Goal: Use online tool/utility: Utilize a website feature to perform a specific function

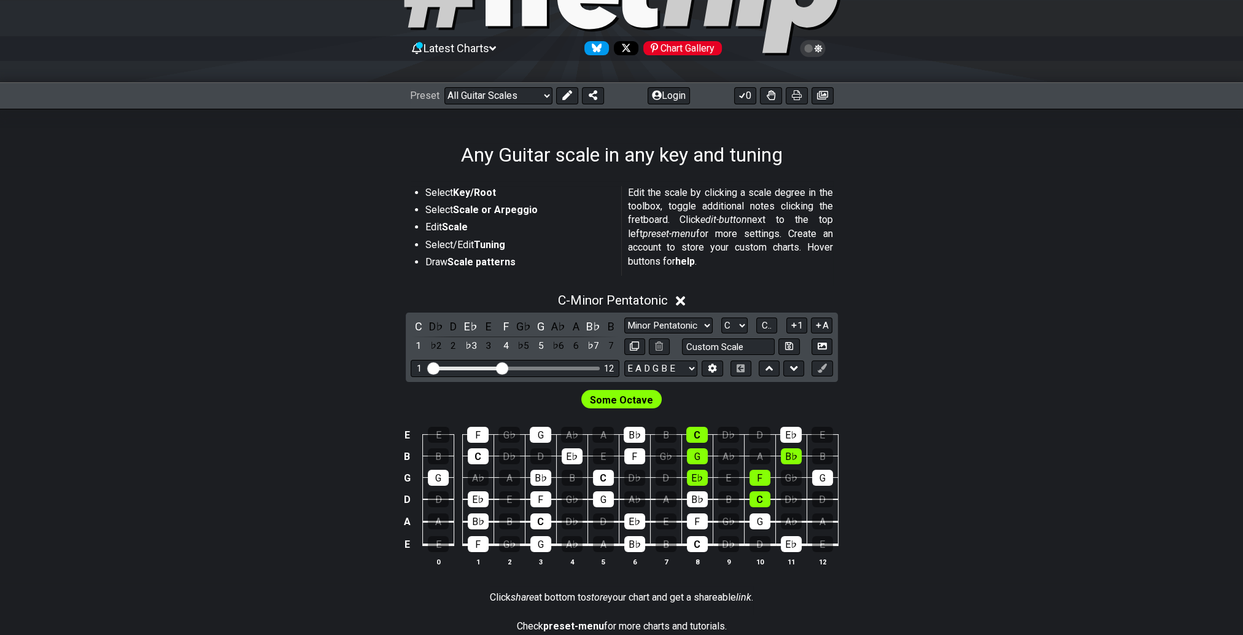
scroll to position [123, 0]
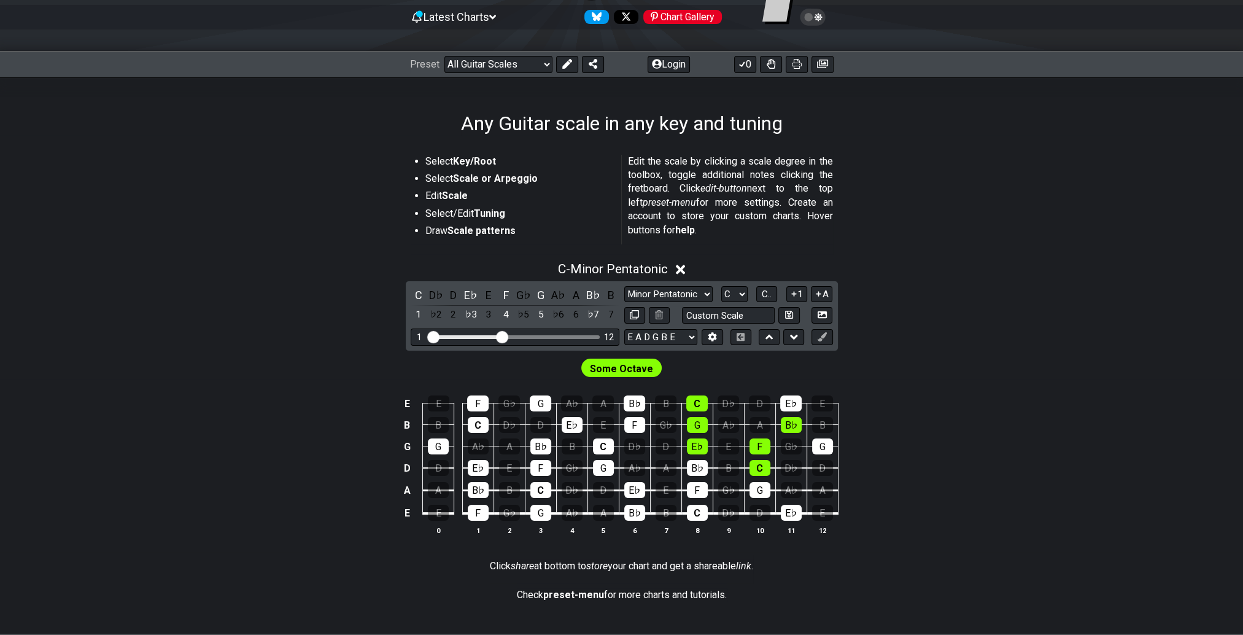
click at [681, 271] on icon at bounding box center [680, 269] width 9 height 9
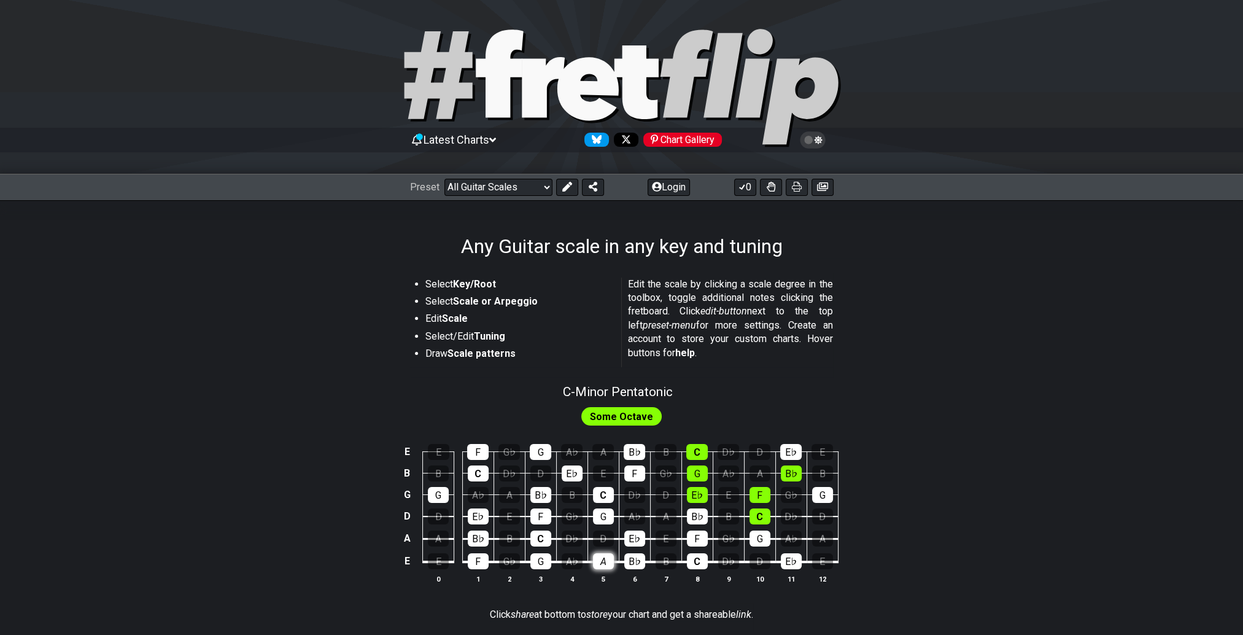
click at [604, 564] on div "A" at bounding box center [603, 561] width 21 height 16
click at [597, 392] on span "C - Minor Pentatonic" at bounding box center [618, 391] width 110 height 15
select select "C"
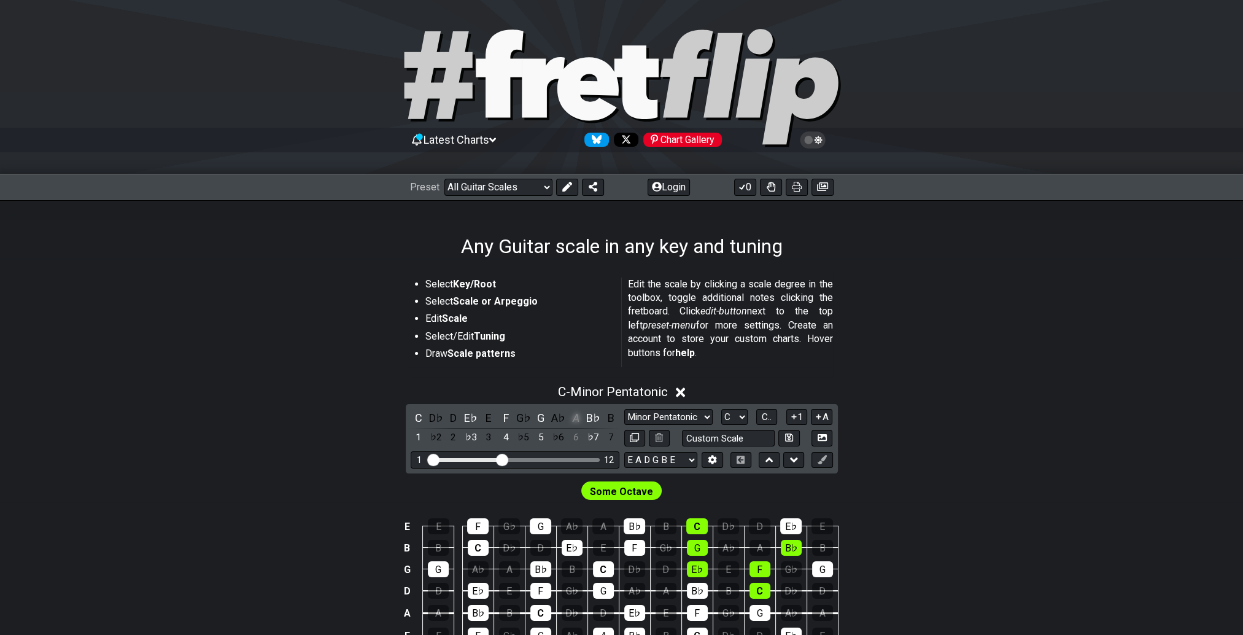
click at [575, 416] on div "A" at bounding box center [576, 417] width 16 height 17
click at [725, 433] on input "text" at bounding box center [728, 438] width 93 height 17
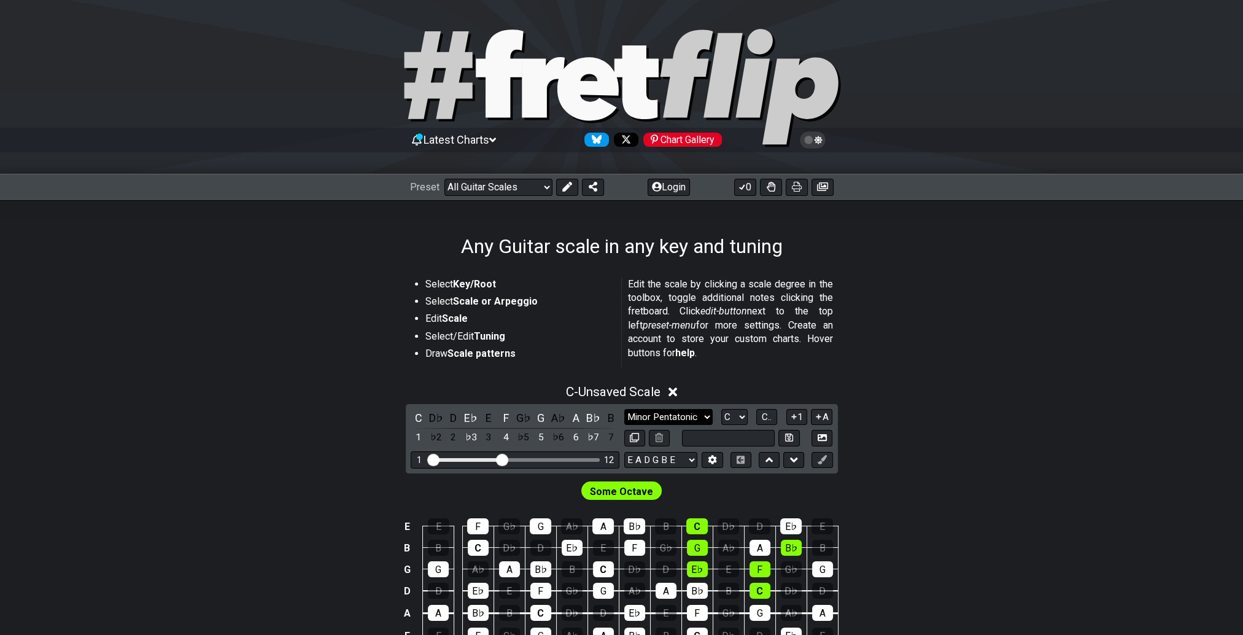
type input "Custom Scale"
click at [705, 416] on select "Minor Pentatonic Root Minor Pentatonic Major Pentatonic Minor Blues Major Blues…" at bounding box center [668, 417] width 88 height 17
click at [707, 416] on select "Minor Pentatonic Root Minor Pentatonic Major Pentatonic Minor Blues Major Blues…" at bounding box center [668, 417] width 88 height 17
click at [624, 409] on select "Minor Pentatonic Root Minor Pentatonic Major Pentatonic Minor Blues Major Blues…" at bounding box center [668, 417] width 88 height 17
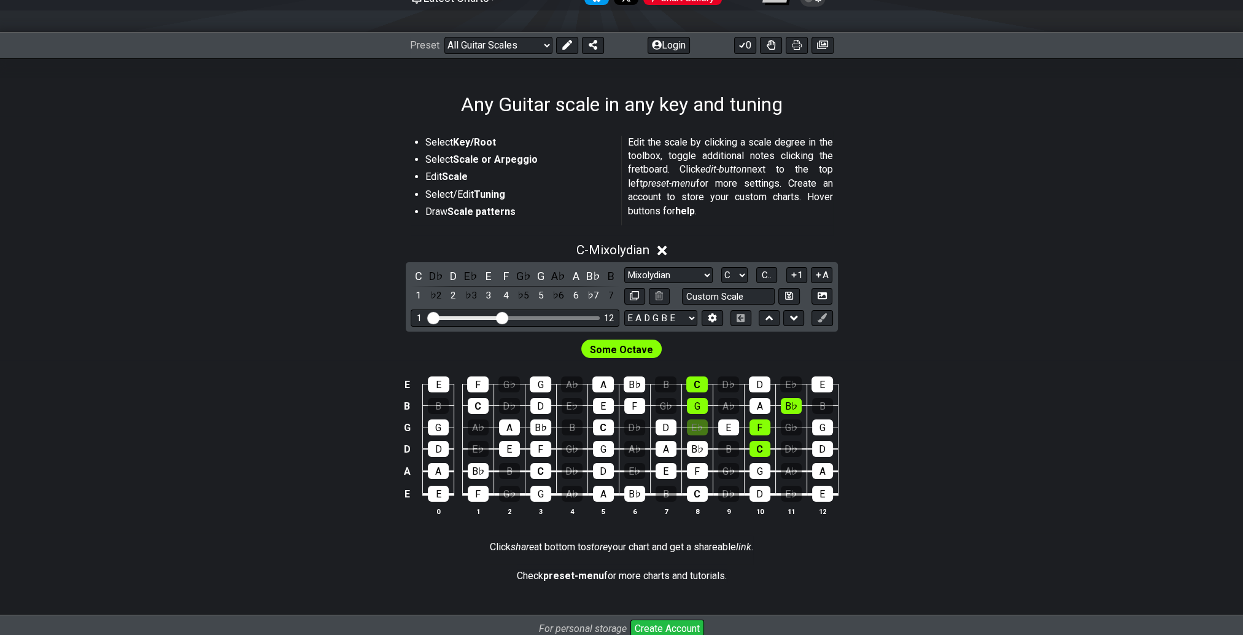
scroll to position [120, 0]
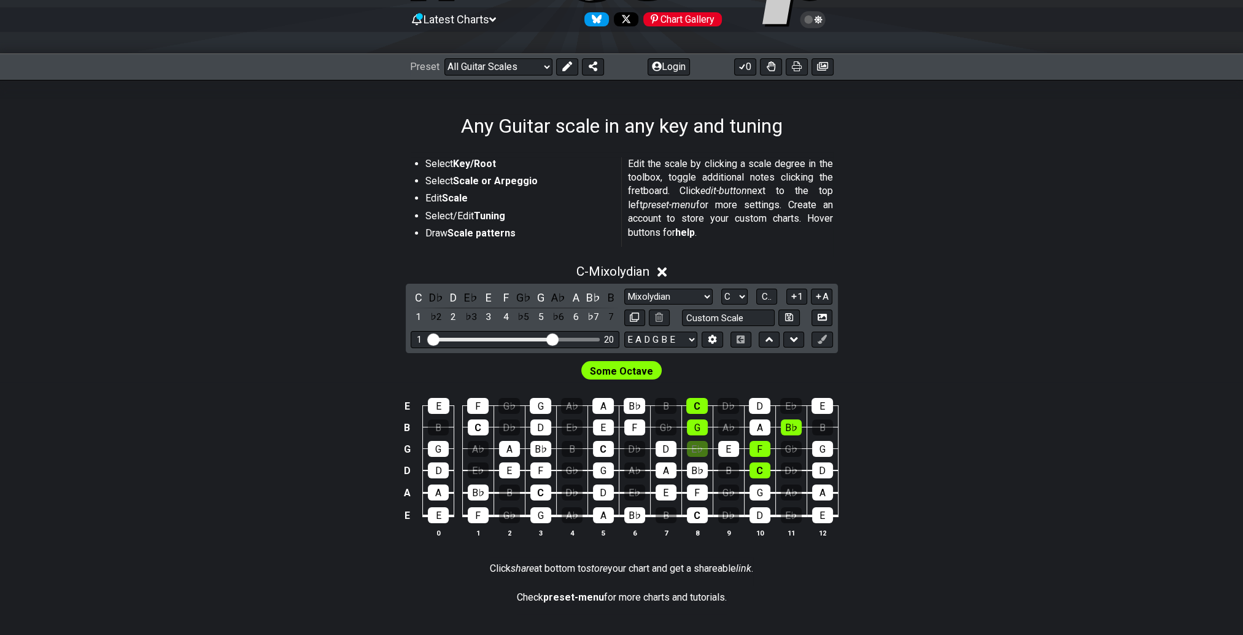
drag, startPoint x: 498, startPoint y: 341, endPoint x: 549, endPoint y: 342, distance: 51.0
click at [549, 338] on input "Visible fret range" at bounding box center [515, 338] width 174 height 0
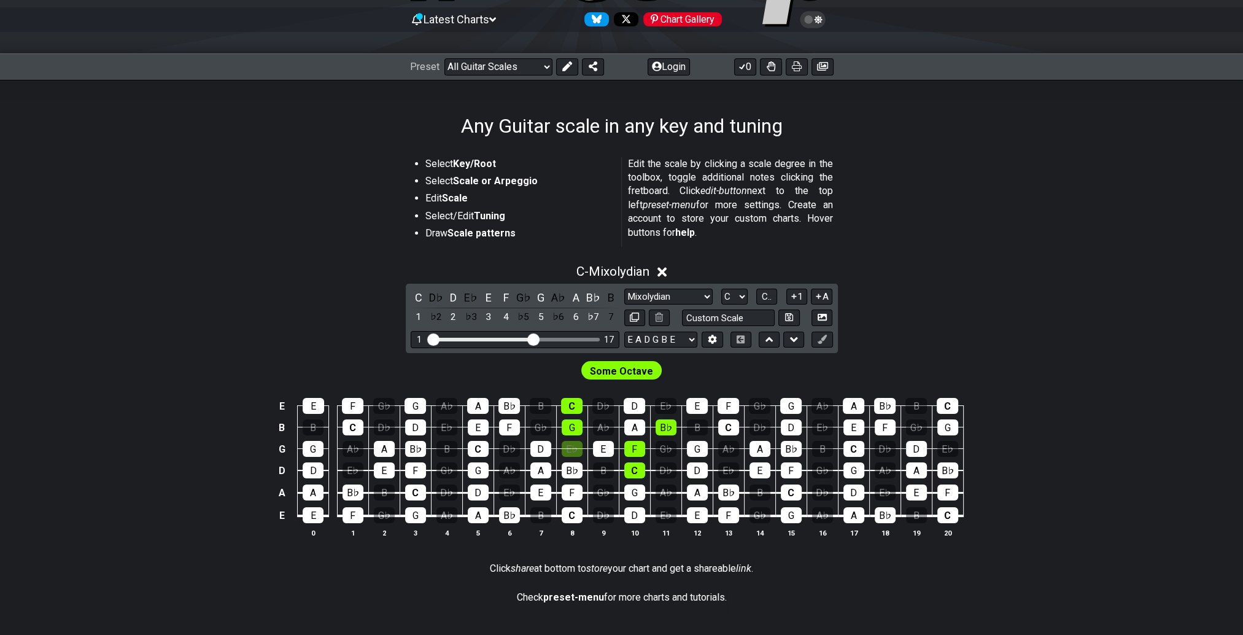
drag, startPoint x: 549, startPoint y: 342, endPoint x: 535, endPoint y: 345, distance: 14.4
click at [535, 338] on input "Visible fret range" at bounding box center [515, 338] width 174 height 0
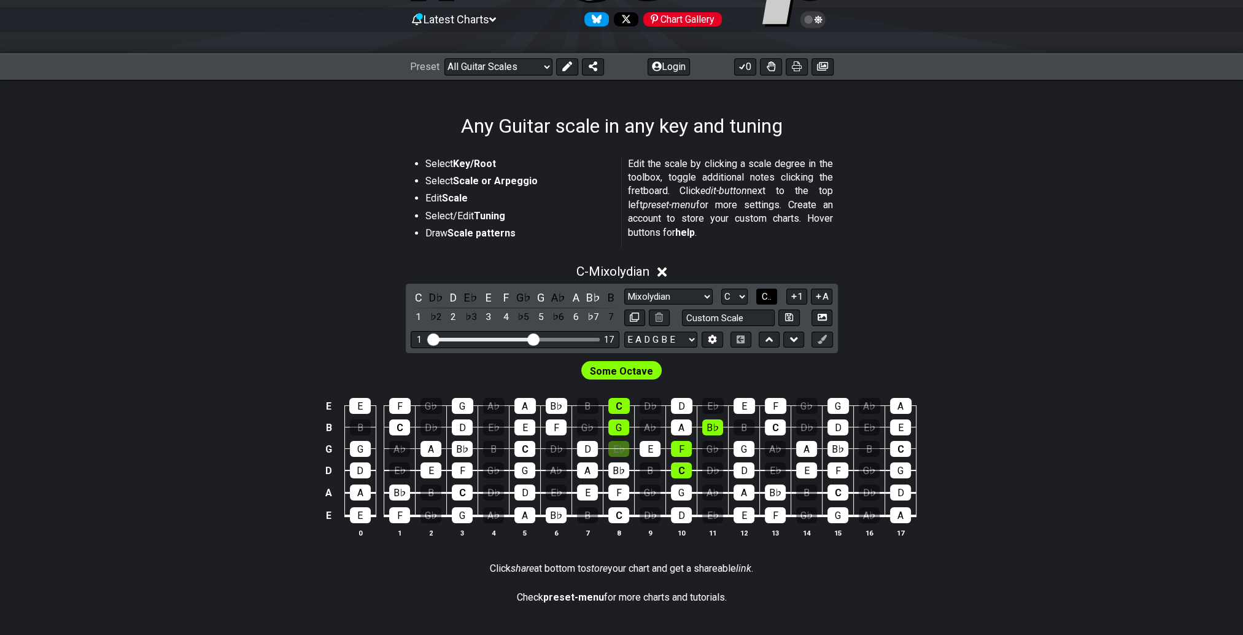
click at [766, 296] on span "C.." at bounding box center [767, 296] width 10 height 11
click at [631, 374] on span "Some Octave" at bounding box center [621, 371] width 63 height 18
click at [707, 296] on select "Minor Pentatonic Root Minor Pentatonic Major Pentatonic Minor Blues Major Blues…" at bounding box center [668, 297] width 88 height 17
select select "Minor Pentatonic"
click at [624, 289] on select "Minor Pentatonic Root Minor Pentatonic Major Pentatonic Minor Blues Major Blues…" at bounding box center [668, 297] width 88 height 17
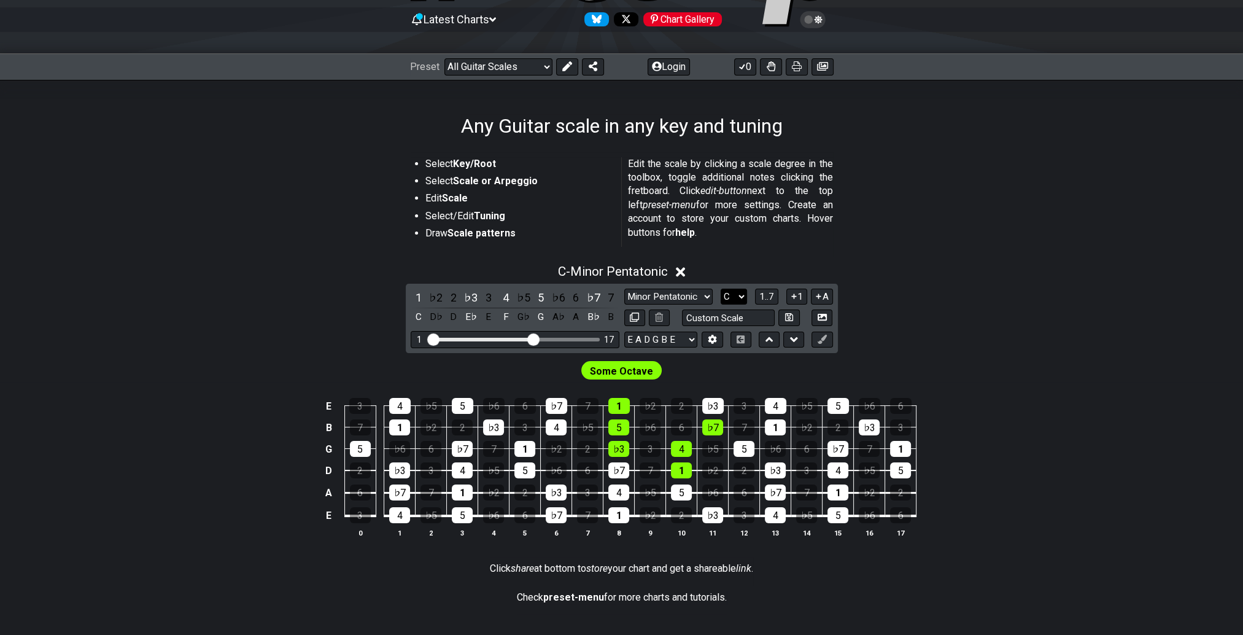
click at [742, 297] on select "A♭ A A♯ B♭ B C C♯ D♭ D D♯ E♭ E F F♯ G♭ G G♯" at bounding box center [734, 297] width 26 height 17
select select "A"
click at [721, 289] on select "A♭ A A♯ B♭ B C C♯ D♭ D D♯ E♭ E F F♯ G♭ G G♯" at bounding box center [734, 297] width 26 height 17
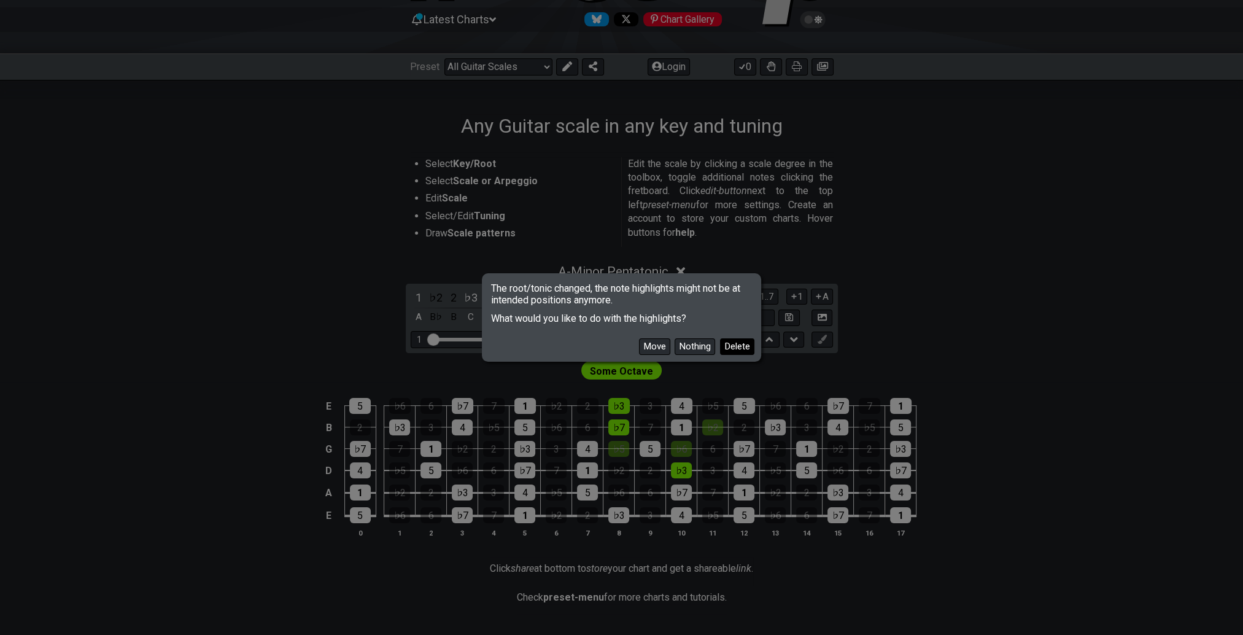
click at [748, 340] on button "Delete" at bounding box center [737, 346] width 34 height 17
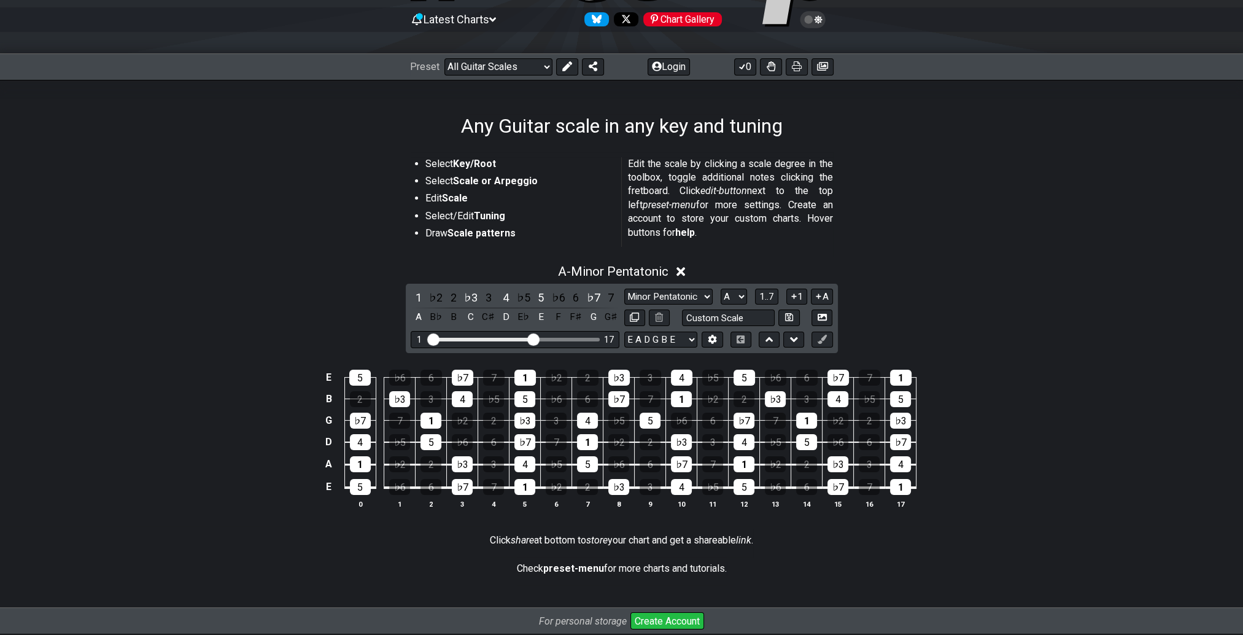
click at [584, 520] on div "E 5 ♭6 6 ♭7 7 1 ♭2 2 ♭3 3 4 ♭5 5 ♭6 6 ♭7 7 1 B 2 ♭3 3 4 ♭5 5 ♭6 6 ♭7 7 1 ♭2 2 ♭…" at bounding box center [621, 440] width 1243 height 173
click at [587, 397] on div "6" at bounding box center [587, 399] width 21 height 16
click at [589, 374] on div "2" at bounding box center [587, 378] width 21 height 16
click at [624, 421] on div "♭5" at bounding box center [618, 421] width 21 height 16
click at [497, 443] on div "6" at bounding box center [493, 442] width 21 height 16
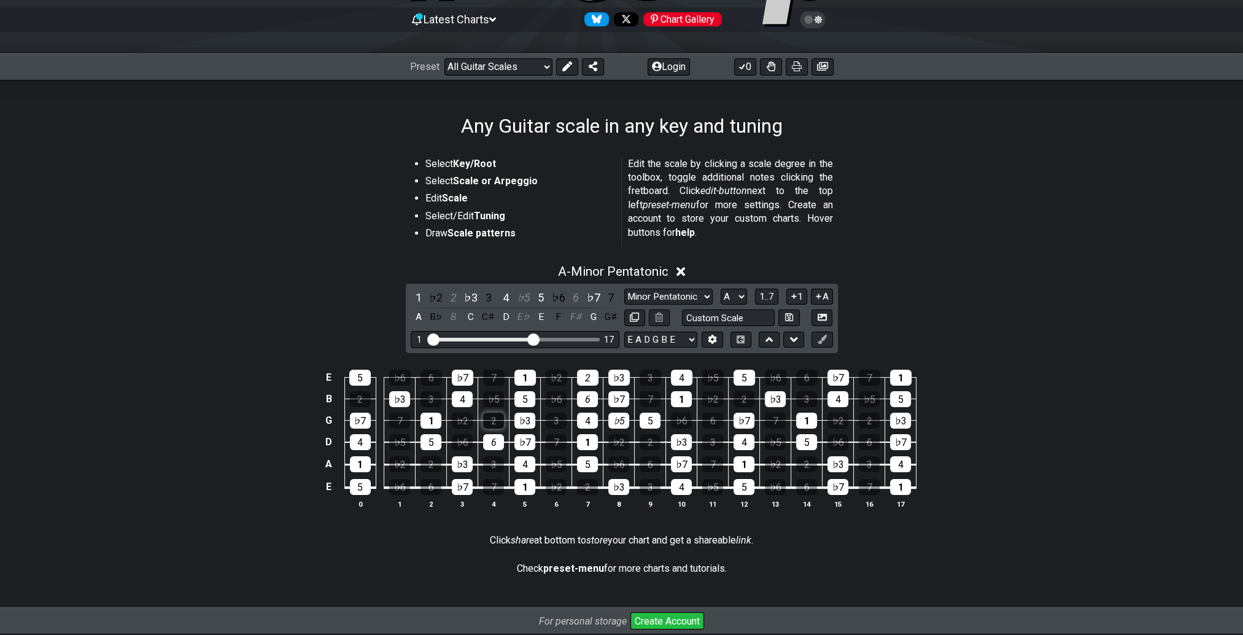
click at [497, 416] on div "2" at bounding box center [493, 421] width 21 height 16
click at [769, 298] on span "1..7" at bounding box center [766, 296] width 15 height 11
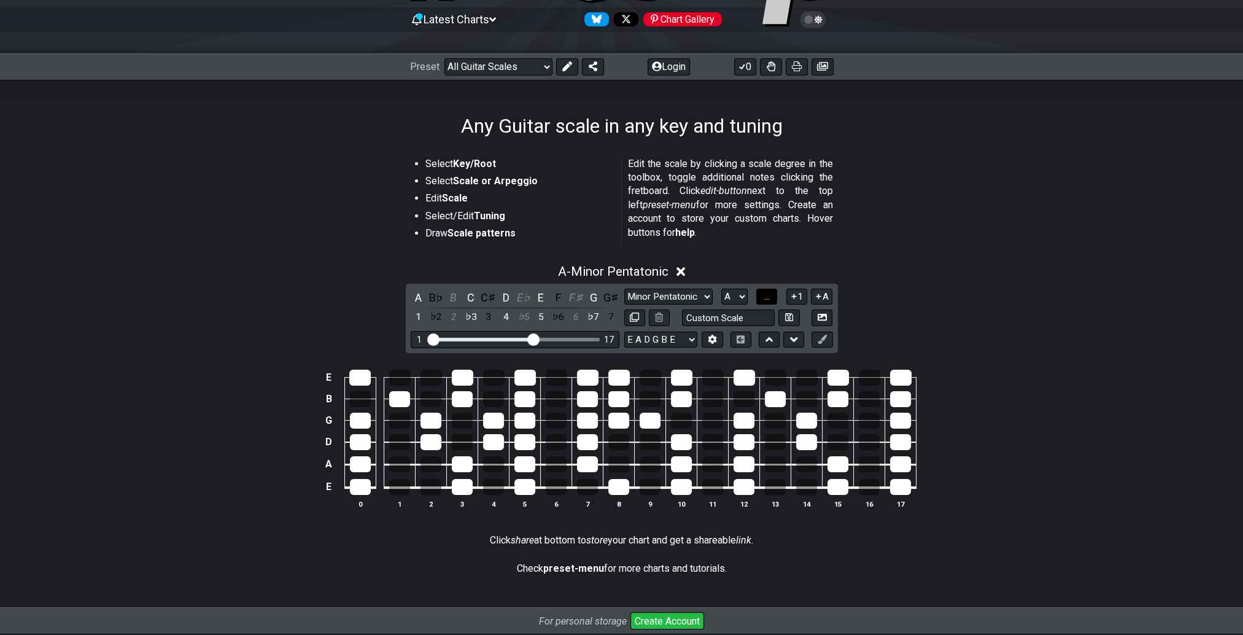
click at [769, 297] on span "..." at bounding box center [767, 296] width 6 height 11
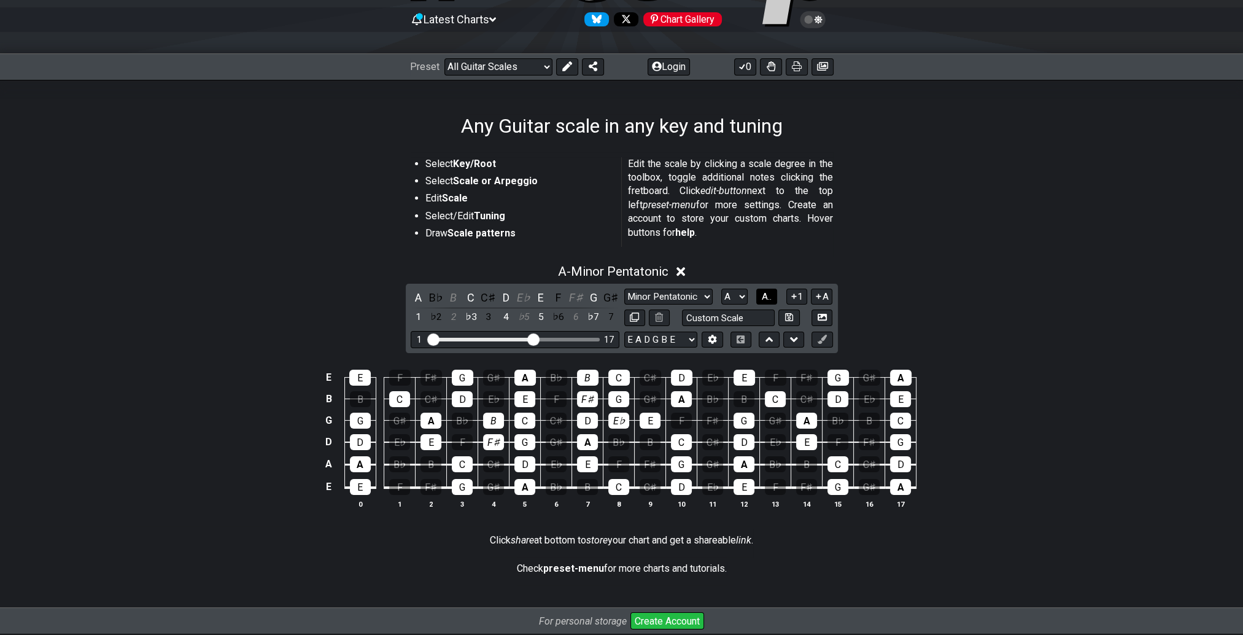
click at [769, 298] on span "A.." at bounding box center [767, 296] width 10 height 11
click at [713, 343] on button at bounding box center [712, 340] width 21 height 17
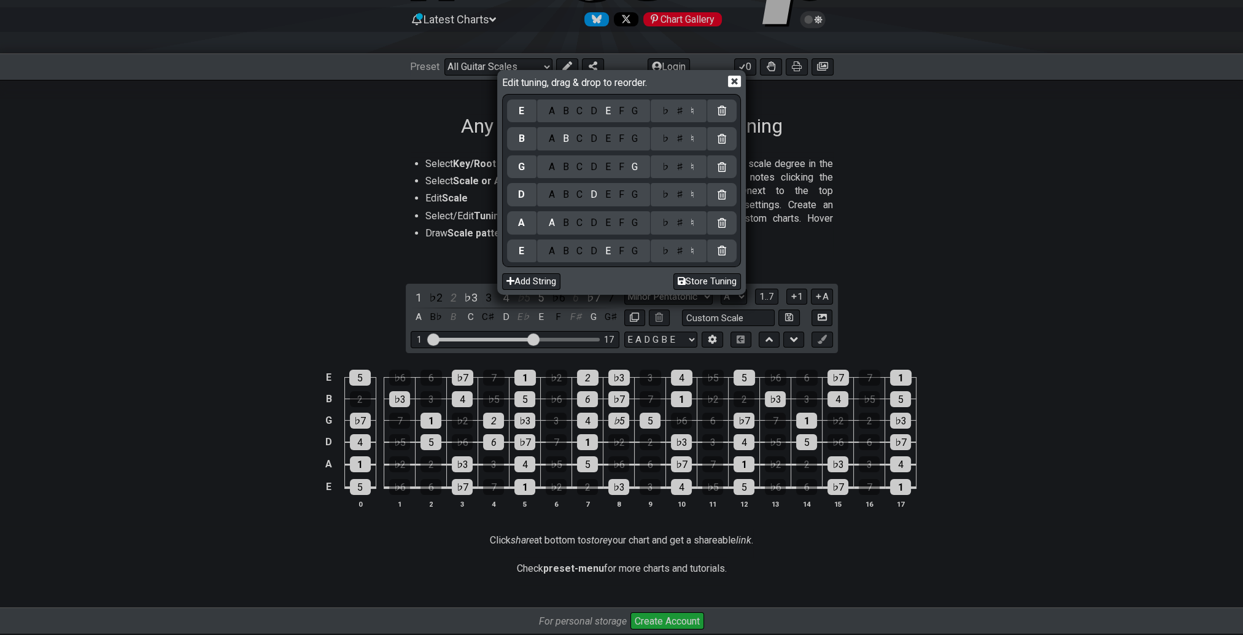
click at [734, 80] on icon at bounding box center [734, 82] width 13 height 12
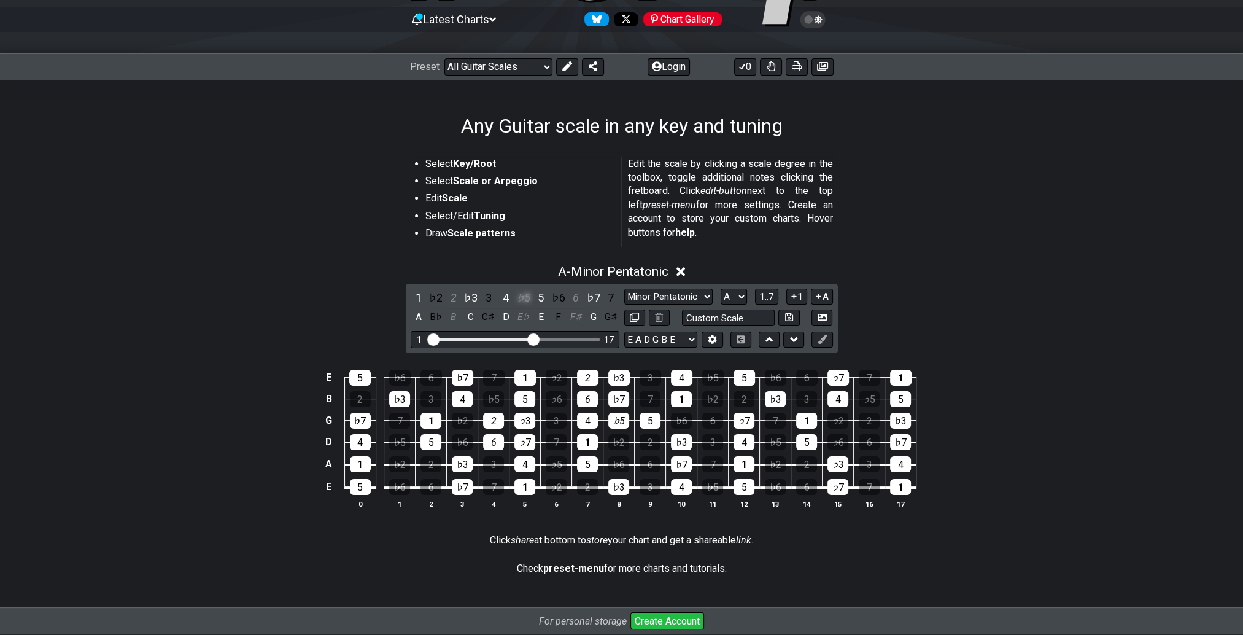
click at [524, 297] on div "♭5" at bounding box center [524, 297] width 16 height 17
click at [580, 297] on div "6" at bounding box center [576, 297] width 16 height 17
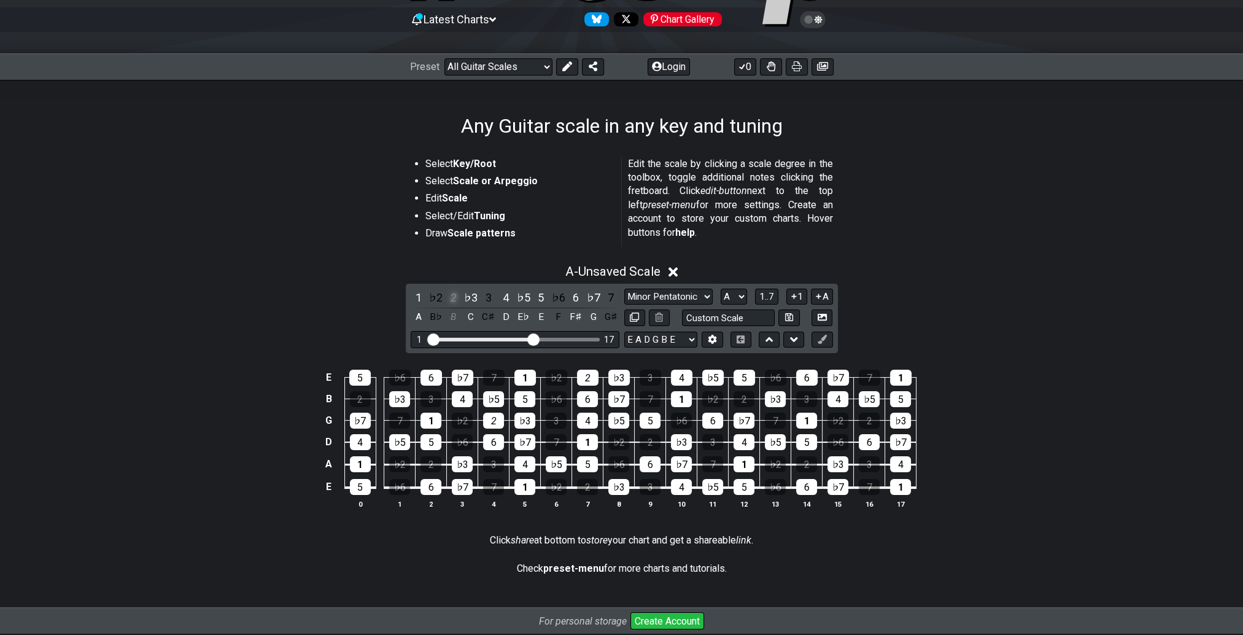
click at [453, 297] on div "2" at bounding box center [454, 297] width 16 height 17
click at [490, 298] on div "3" at bounding box center [489, 297] width 16 height 17
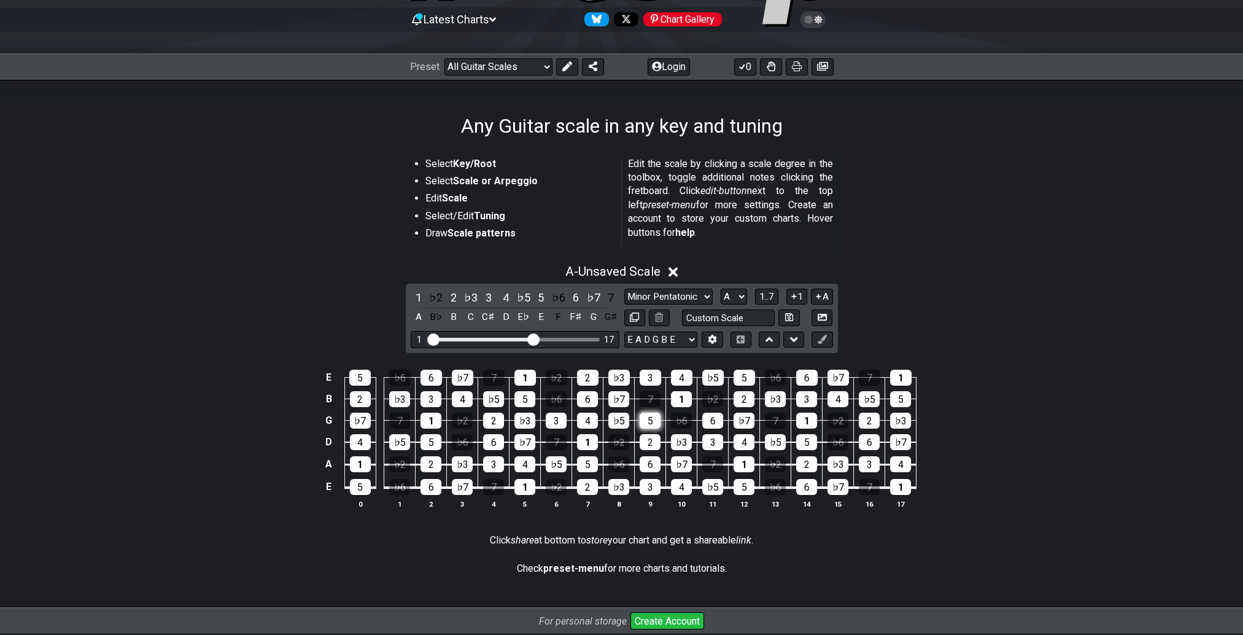
click at [654, 416] on div "5" at bounding box center [650, 421] width 21 height 16
click at [798, 295] on button "1" at bounding box center [796, 297] width 21 height 17
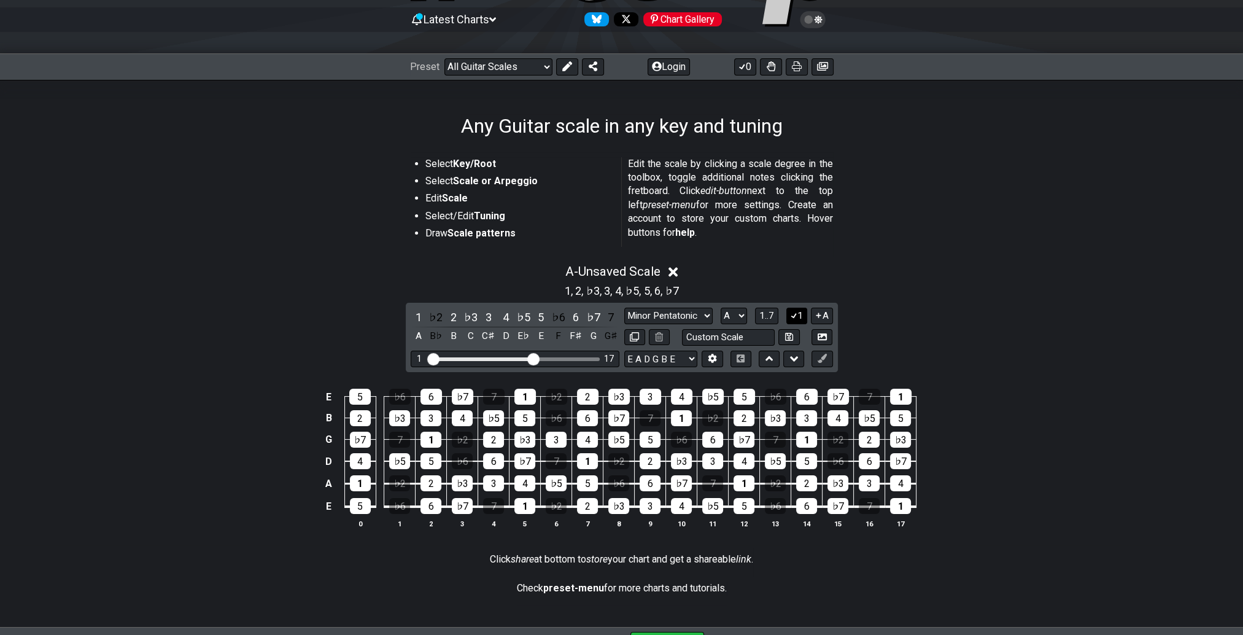
click at [796, 316] on icon at bounding box center [794, 315] width 12 height 9
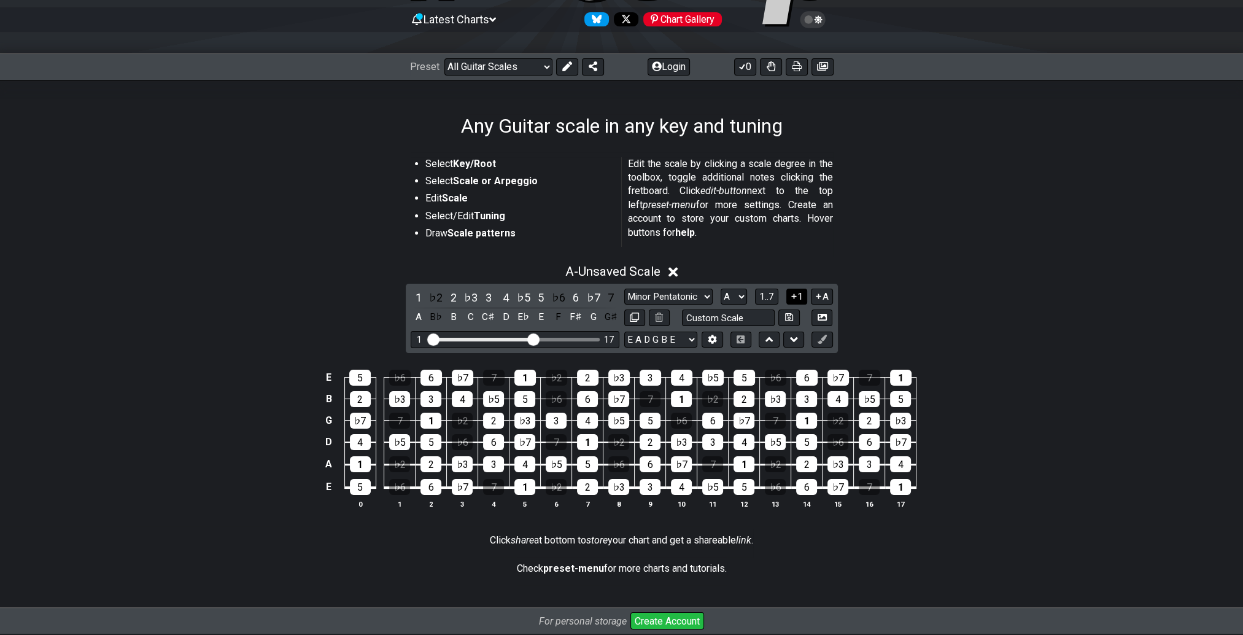
click at [794, 296] on icon at bounding box center [793, 295] width 5 height 5
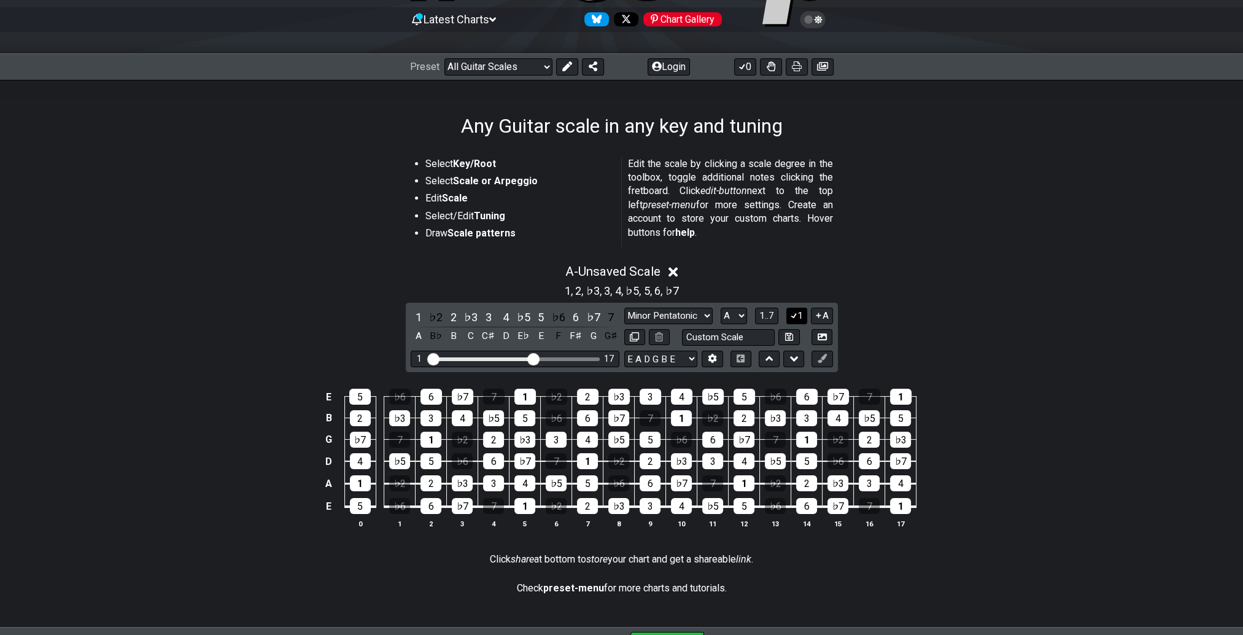
click at [798, 316] on button "1" at bounding box center [796, 316] width 21 height 17
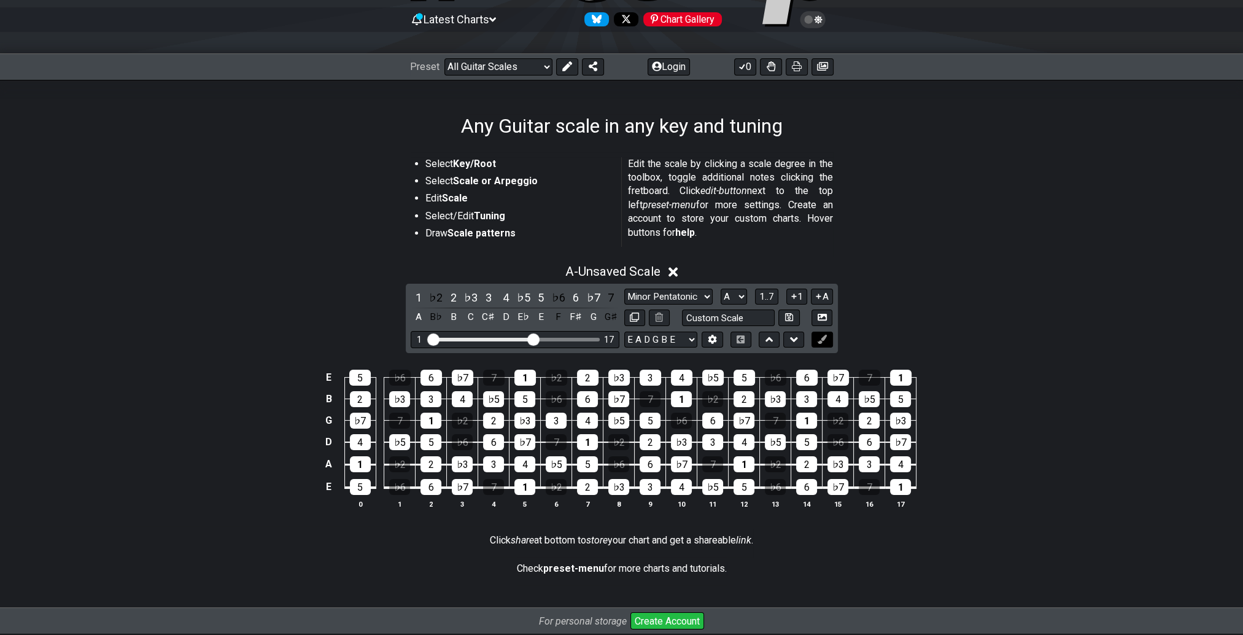
click at [821, 338] on icon at bounding box center [822, 339] width 9 height 9
click at [675, 272] on icon at bounding box center [673, 272] width 9 height 9
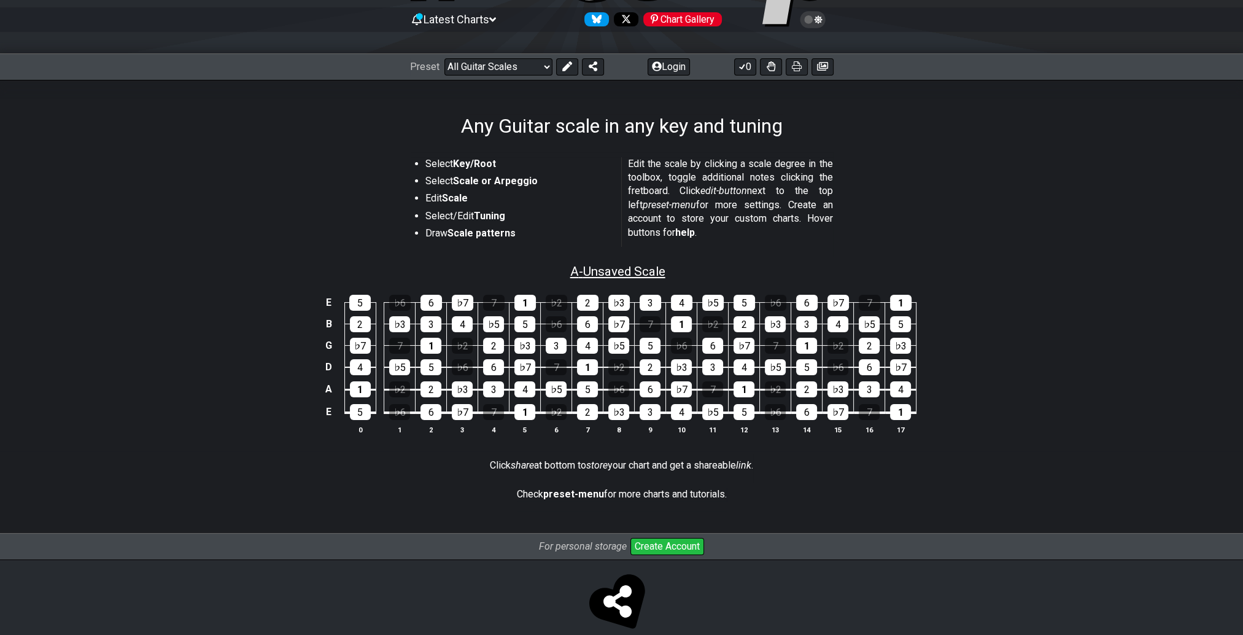
click at [608, 271] on span "A - Unsaved Scale" at bounding box center [617, 271] width 95 height 15
select select "A"
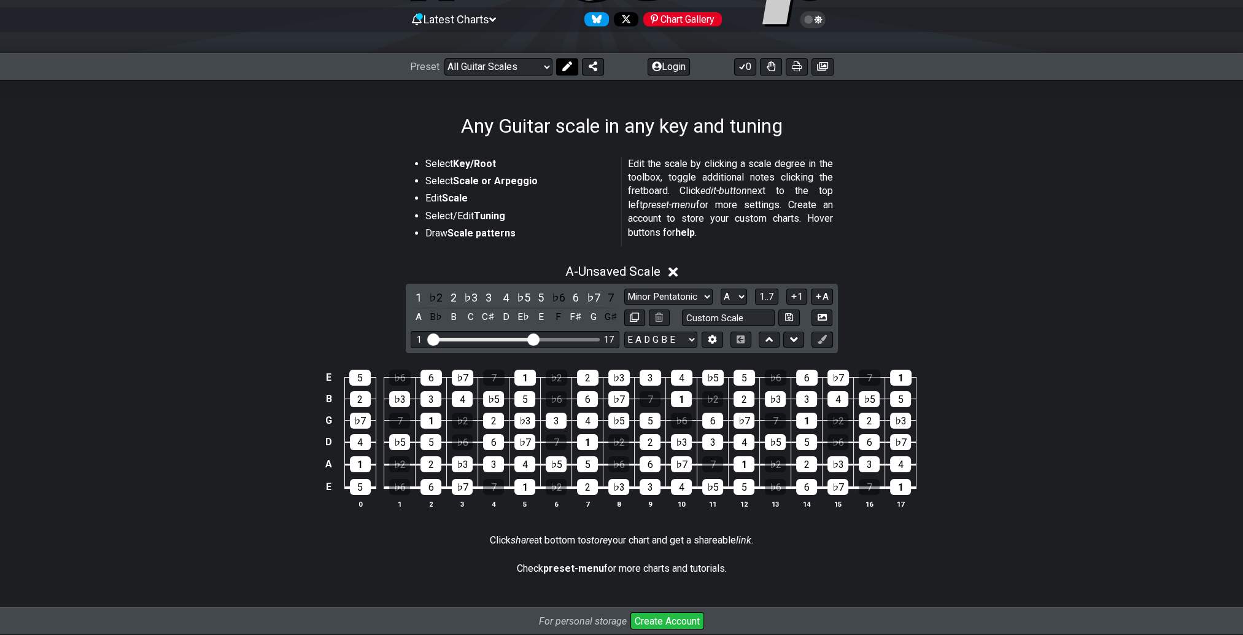
click at [562, 68] on icon at bounding box center [567, 66] width 10 height 10
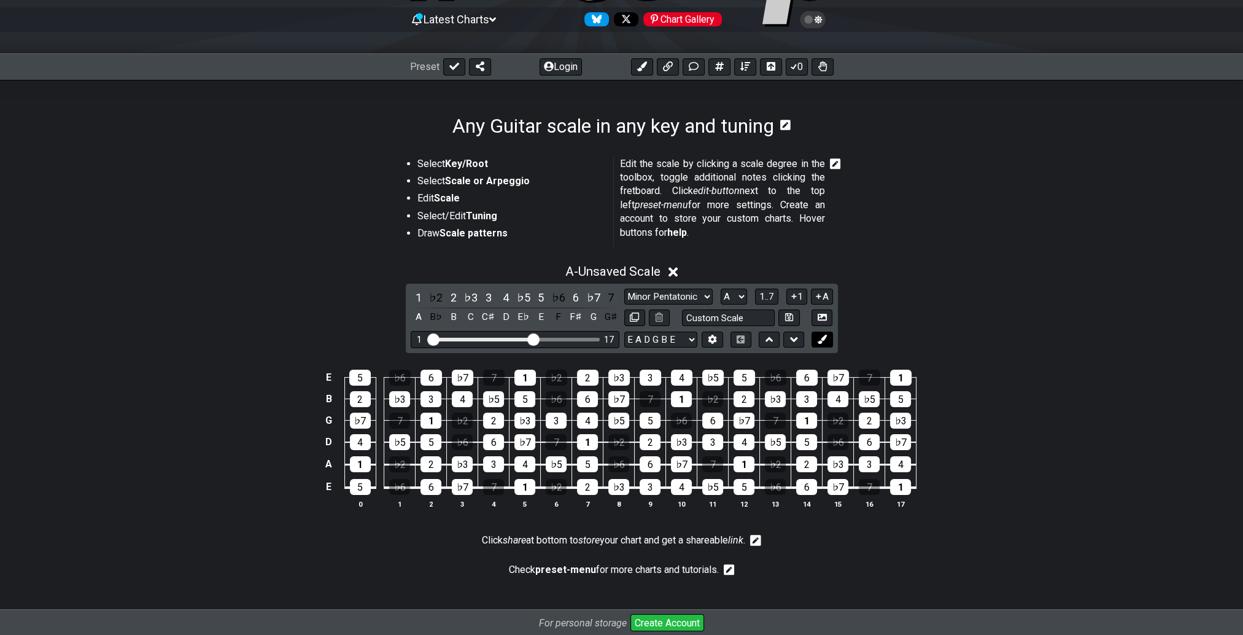
click at [821, 340] on icon at bounding box center [822, 339] width 9 height 9
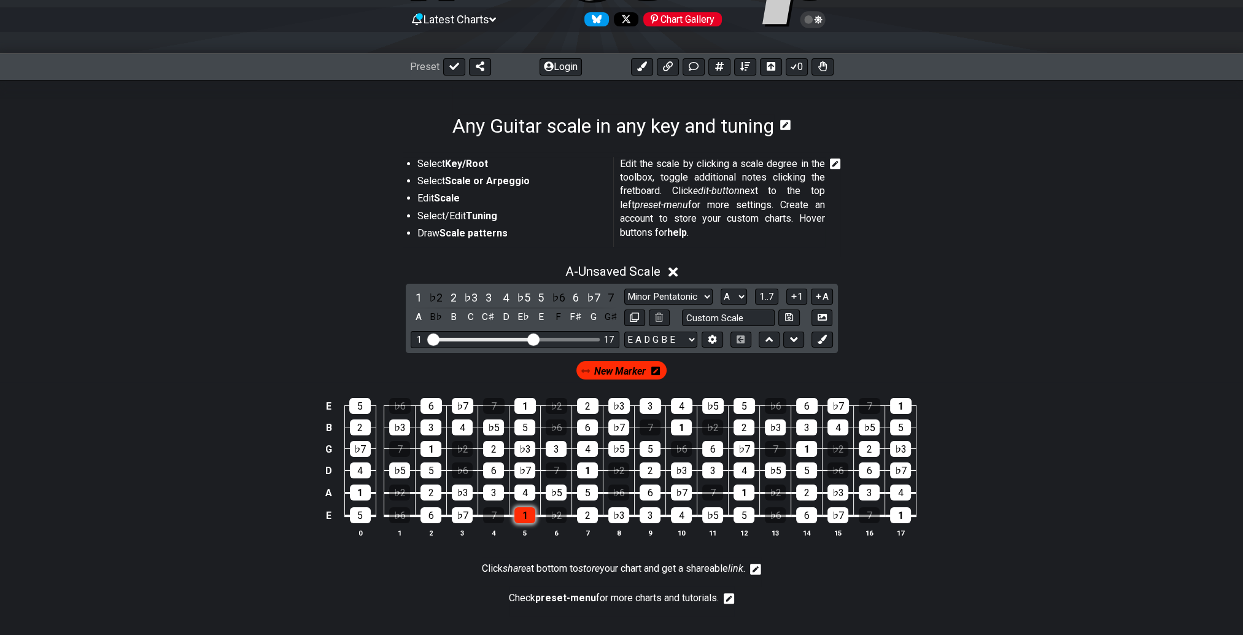
click at [524, 518] on div "1" at bounding box center [524, 515] width 21 height 16
click at [616, 513] on div "♭3" at bounding box center [618, 515] width 21 height 16
click at [520, 492] on div "4" at bounding box center [524, 492] width 21 height 16
click at [583, 490] on div "5" at bounding box center [587, 492] width 21 height 16
click at [582, 470] on div "1" at bounding box center [587, 470] width 21 height 16
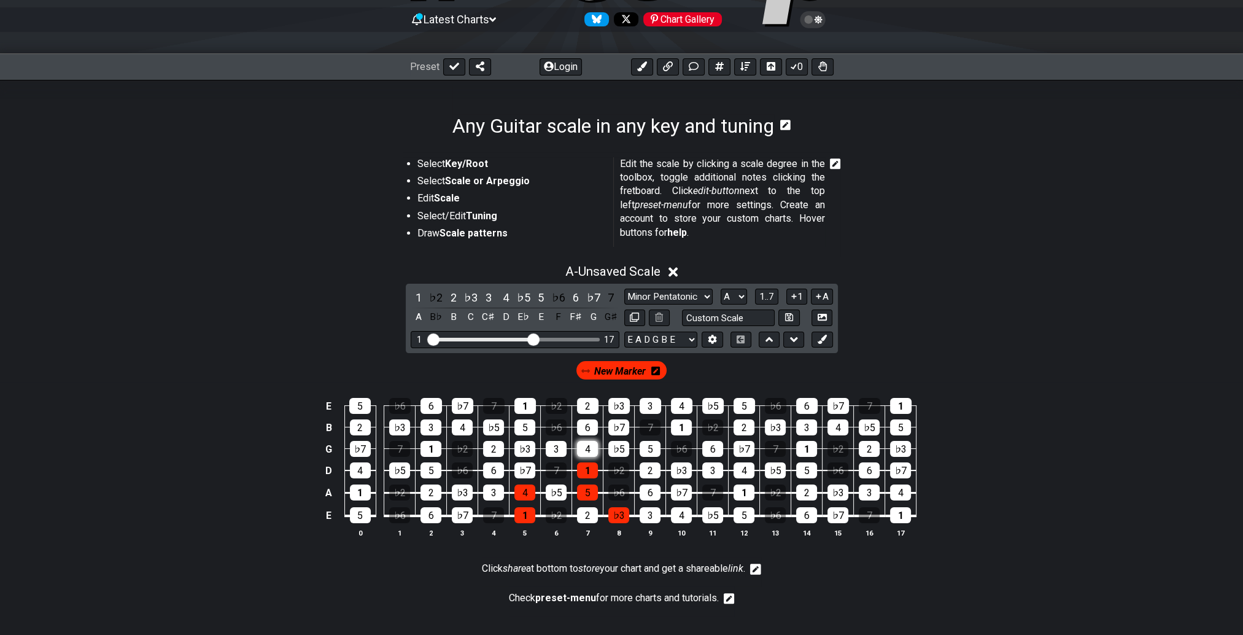
click at [582, 447] on div "4" at bounding box center [587, 449] width 21 height 16
click at [616, 424] on div "♭7" at bounding box center [618, 427] width 21 height 16
click at [613, 404] on div "♭3" at bounding box center [618, 406] width 21 height 16
click at [521, 403] on div "1" at bounding box center [524, 406] width 21 height 16
click at [519, 424] on div "5" at bounding box center [524, 427] width 21 height 16
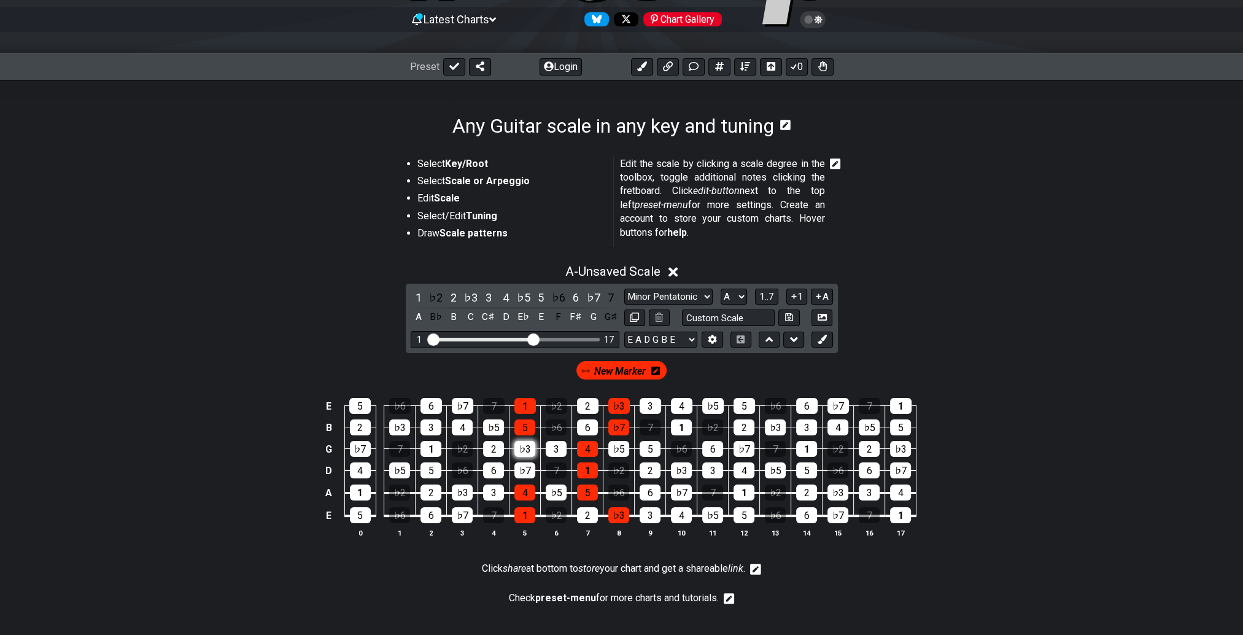
click at [516, 448] on div "♭3" at bounding box center [524, 449] width 21 height 16
click at [521, 470] on div "♭7" at bounding box center [524, 470] width 21 height 16
click at [648, 373] on div "New Marker" at bounding box center [621, 370] width 91 height 18
click at [599, 367] on span "New Marker" at bounding box center [620, 371] width 52 height 18
click at [628, 368] on span "New Marker" at bounding box center [619, 371] width 57 height 18
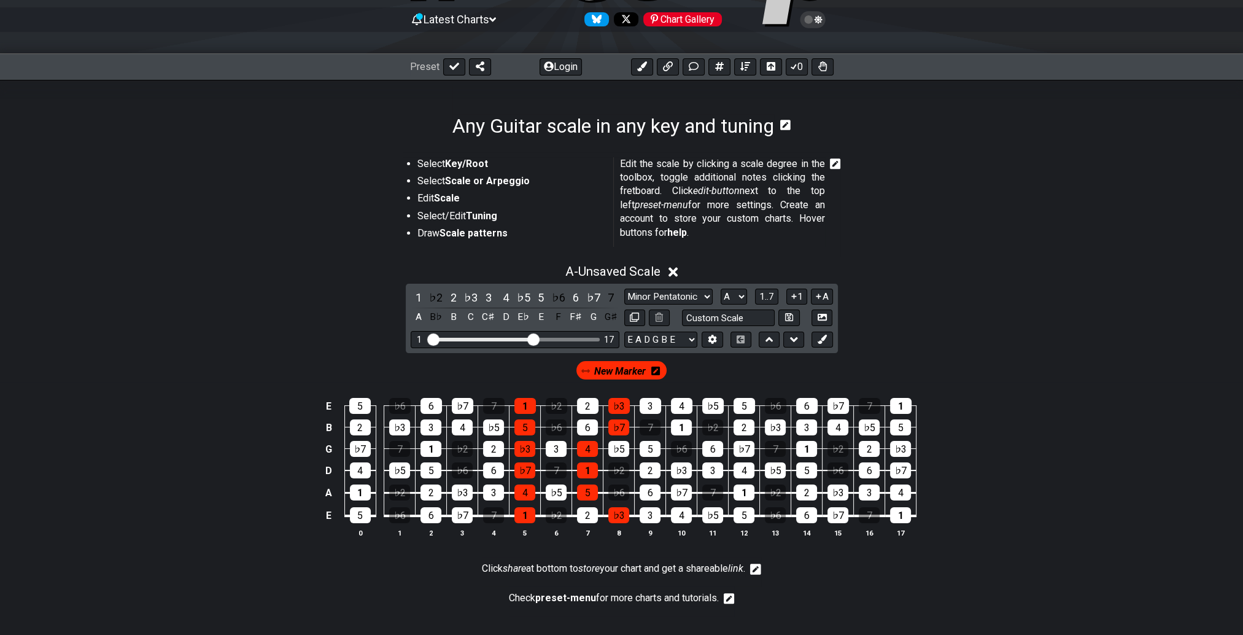
click at [628, 368] on span "New Marker" at bounding box center [620, 371] width 52 height 18
click at [588, 408] on div "2" at bounding box center [587, 406] width 21 height 16
click at [596, 409] on div "2" at bounding box center [587, 406] width 21 height 16
click at [644, 370] on span "New Marker" at bounding box center [619, 371] width 57 height 18
click at [580, 409] on div "2" at bounding box center [587, 406] width 21 height 16
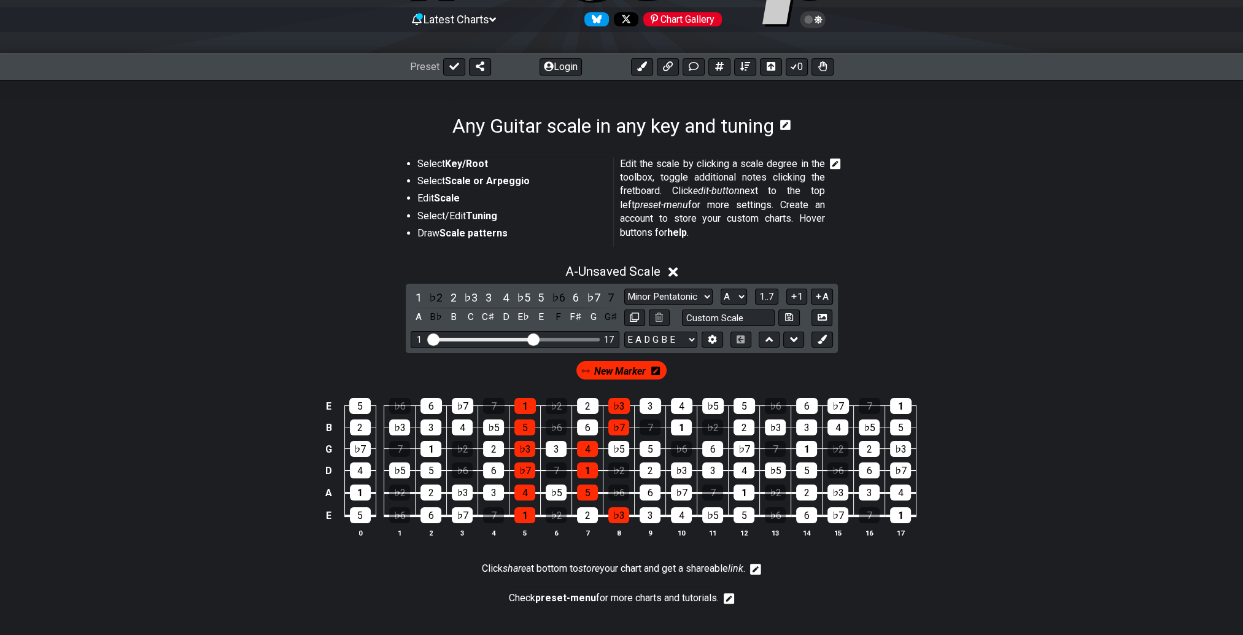
drag, startPoint x: 581, startPoint y: 407, endPoint x: 557, endPoint y: 382, distance: 34.3
click at [557, 382] on div "E 5 ♭6 6 ♭7 7 1 ♭2 2 ♭3 3 4 ♭5 5 ♭6 6 ♭7 7 1 B 2 ♭3 3 4 ♭5 5 ♭6 6 ♭7 7 1 ♭2 2 ♭…" at bounding box center [621, 468] width 1243 height 173
click at [655, 369] on icon at bounding box center [655, 371] width 9 height 9
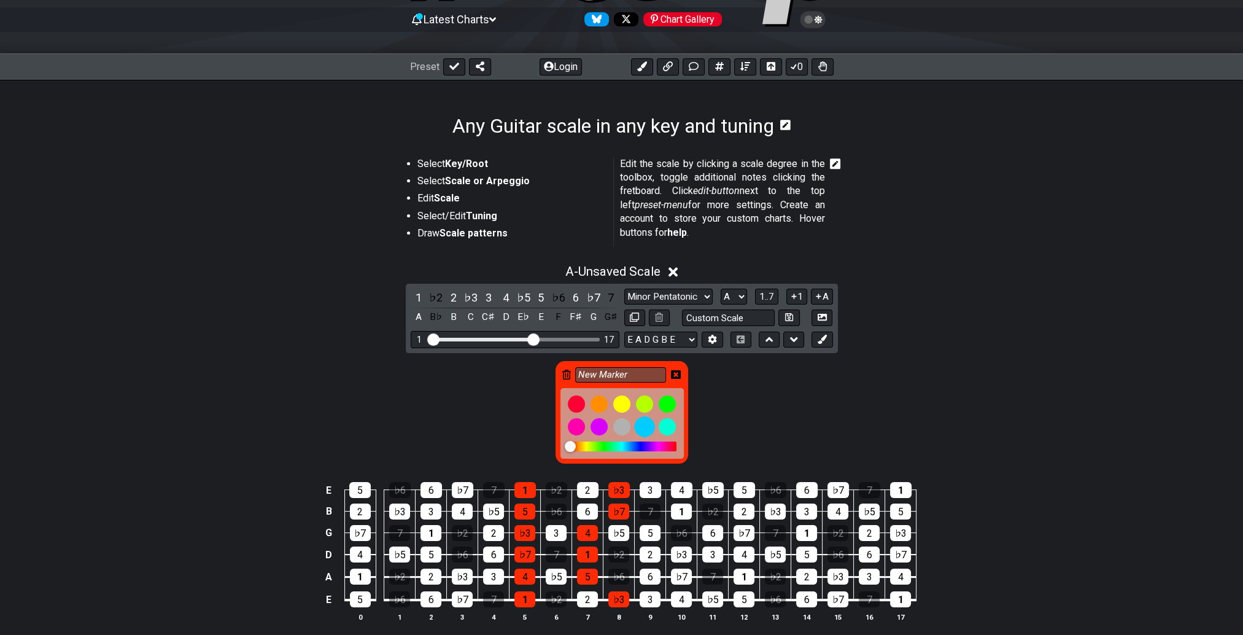
click at [644, 423] on div at bounding box center [644, 426] width 21 height 21
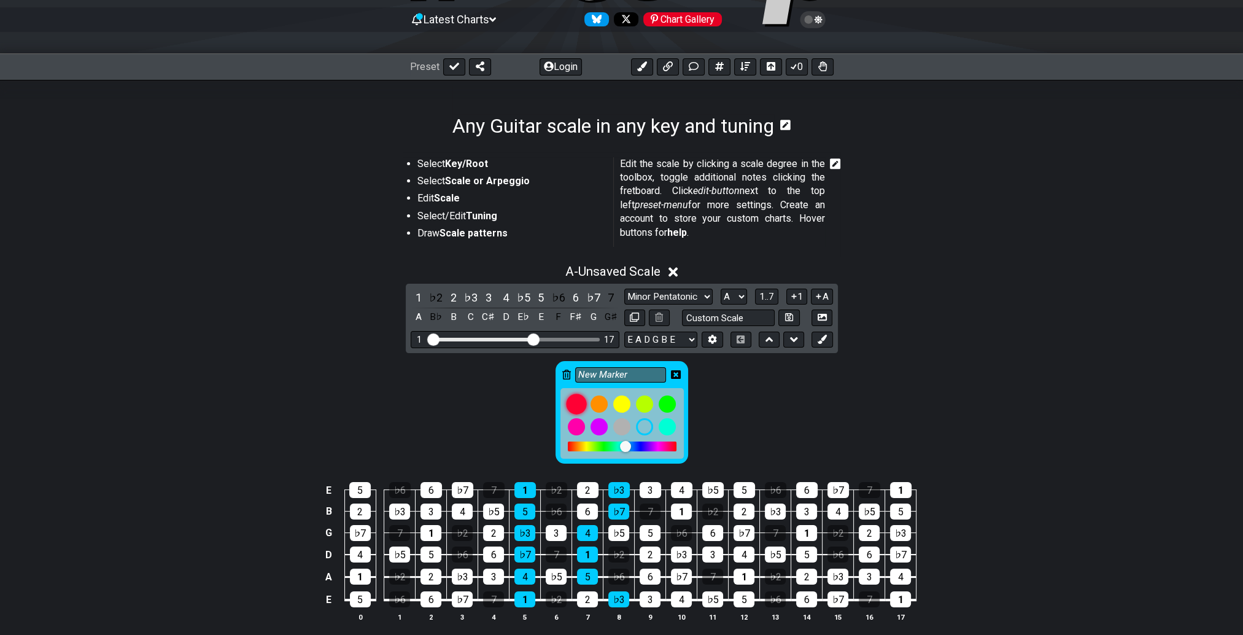
click at [575, 403] on div at bounding box center [576, 404] width 21 height 21
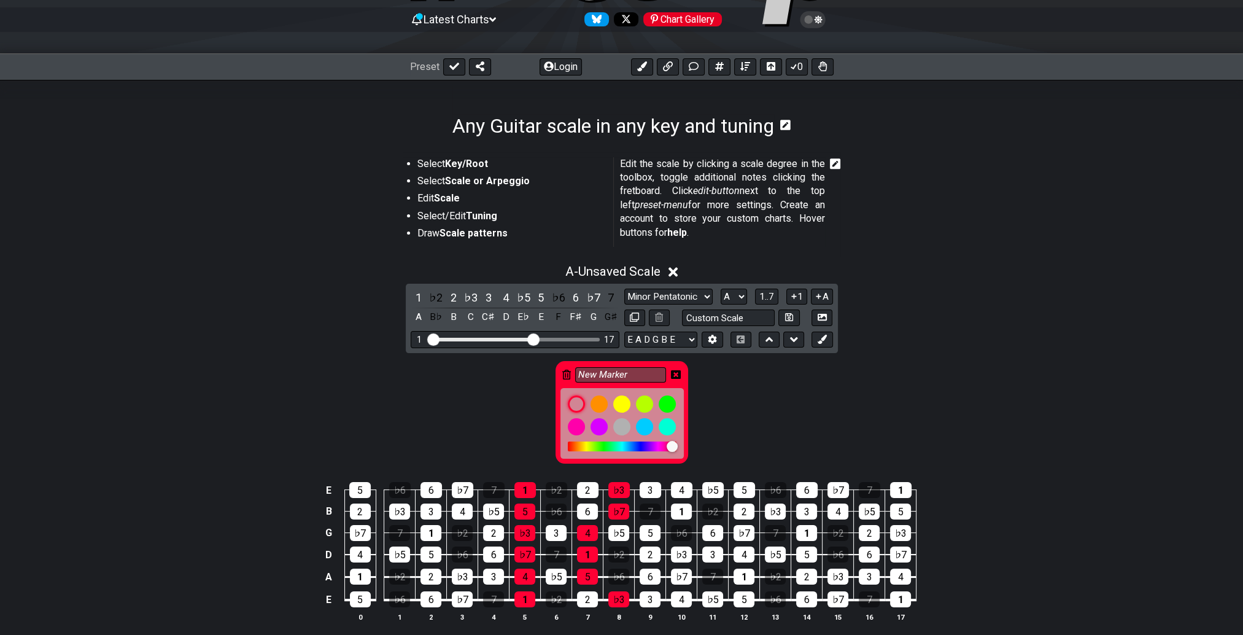
click at [675, 373] on icon at bounding box center [676, 375] width 10 height 10
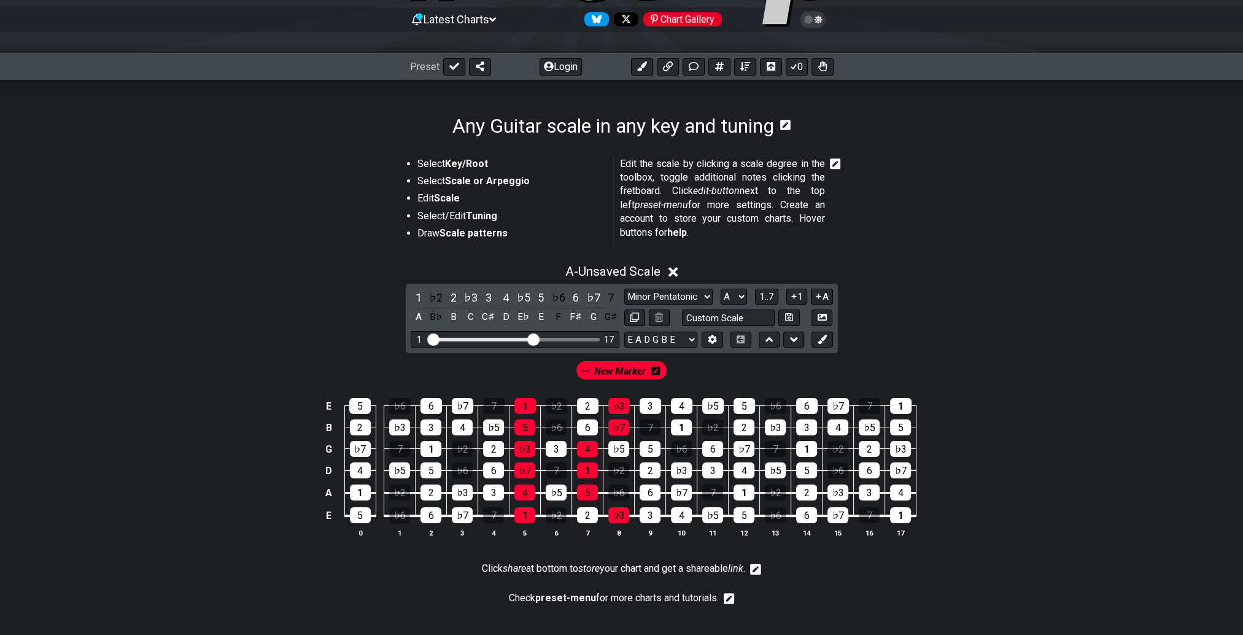
click at [655, 368] on icon at bounding box center [655, 371] width 9 height 9
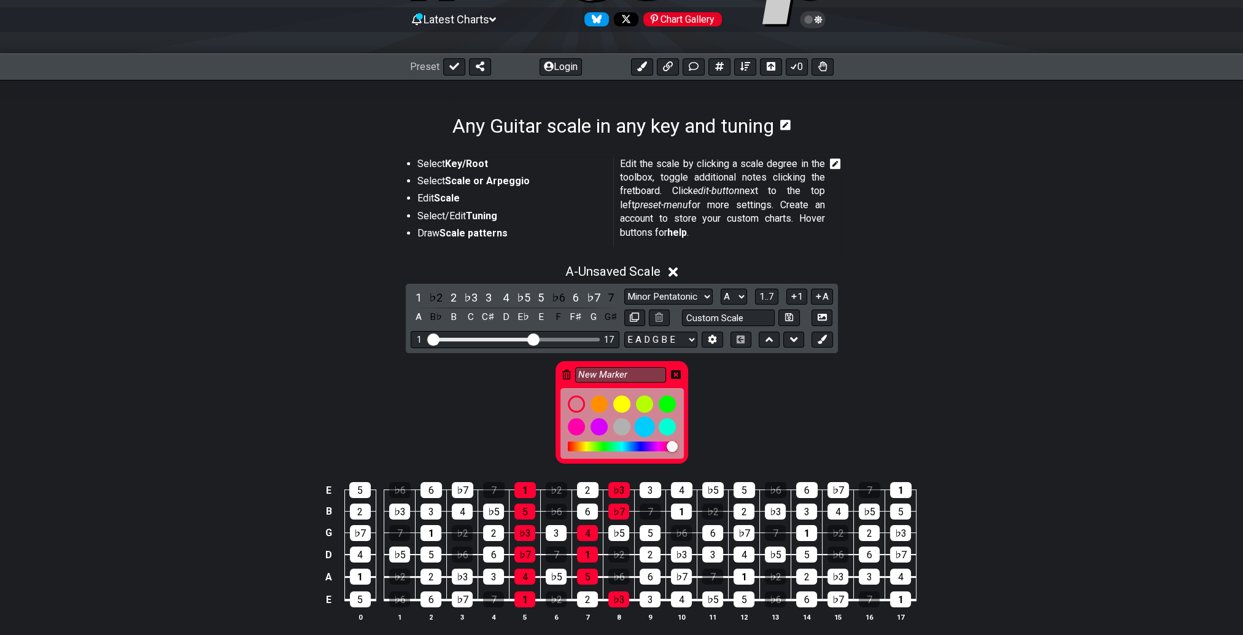
click at [646, 425] on div at bounding box center [644, 426] width 21 height 21
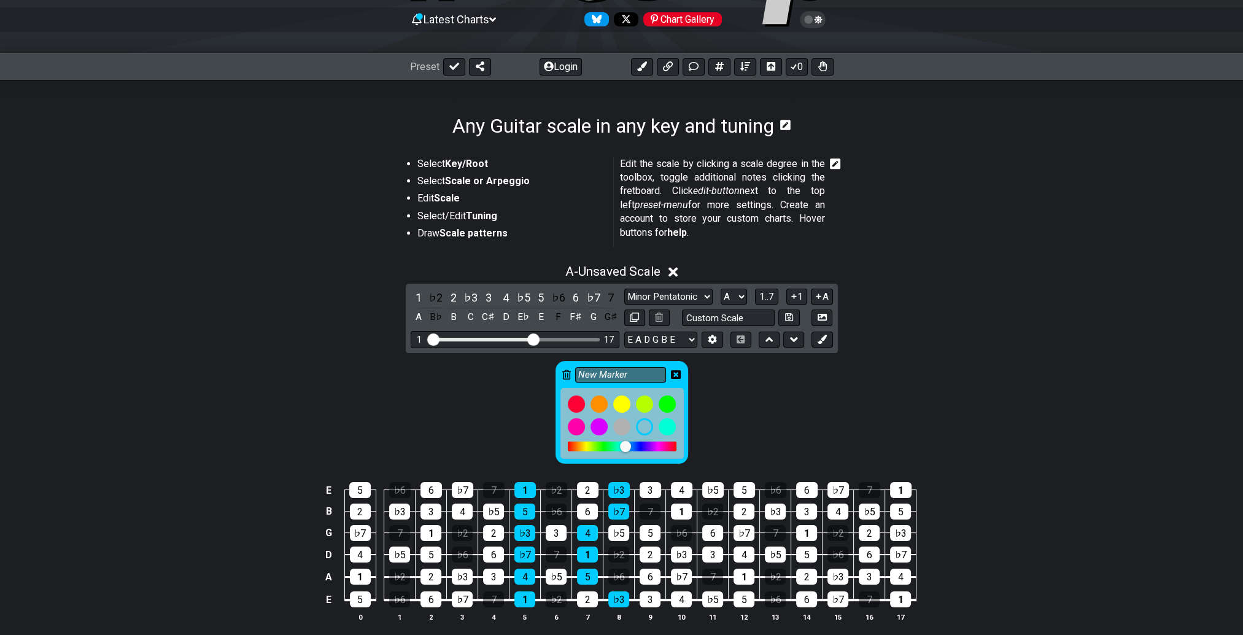
click at [703, 395] on div "New Marker" at bounding box center [621, 410] width 1243 height 114
click at [626, 376] on input "New Marker" at bounding box center [620, 374] width 91 height 15
click at [675, 374] on icon at bounding box center [676, 375] width 10 height 10
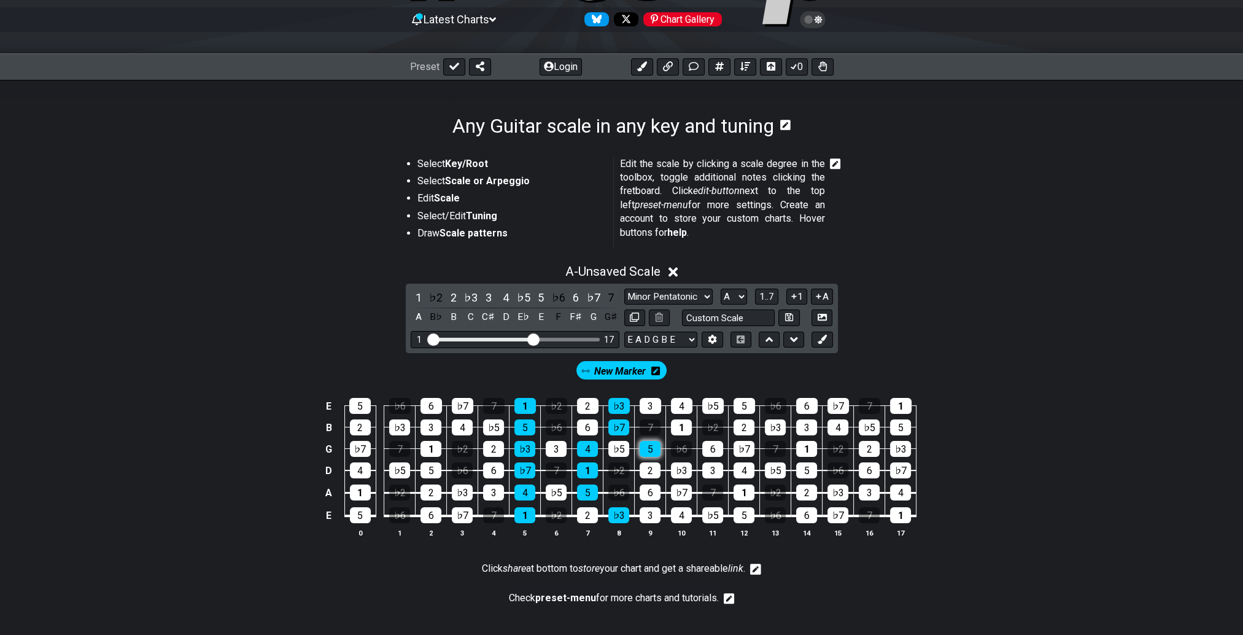
click at [648, 449] on div "5" at bounding box center [650, 449] width 21 height 16
click at [676, 425] on div "1" at bounding box center [681, 427] width 21 height 16
click at [683, 404] on div "4" at bounding box center [681, 406] width 21 height 16
click at [681, 471] on div "♭3" at bounding box center [681, 470] width 21 height 16
click at [677, 492] on div "♭7" at bounding box center [681, 492] width 21 height 16
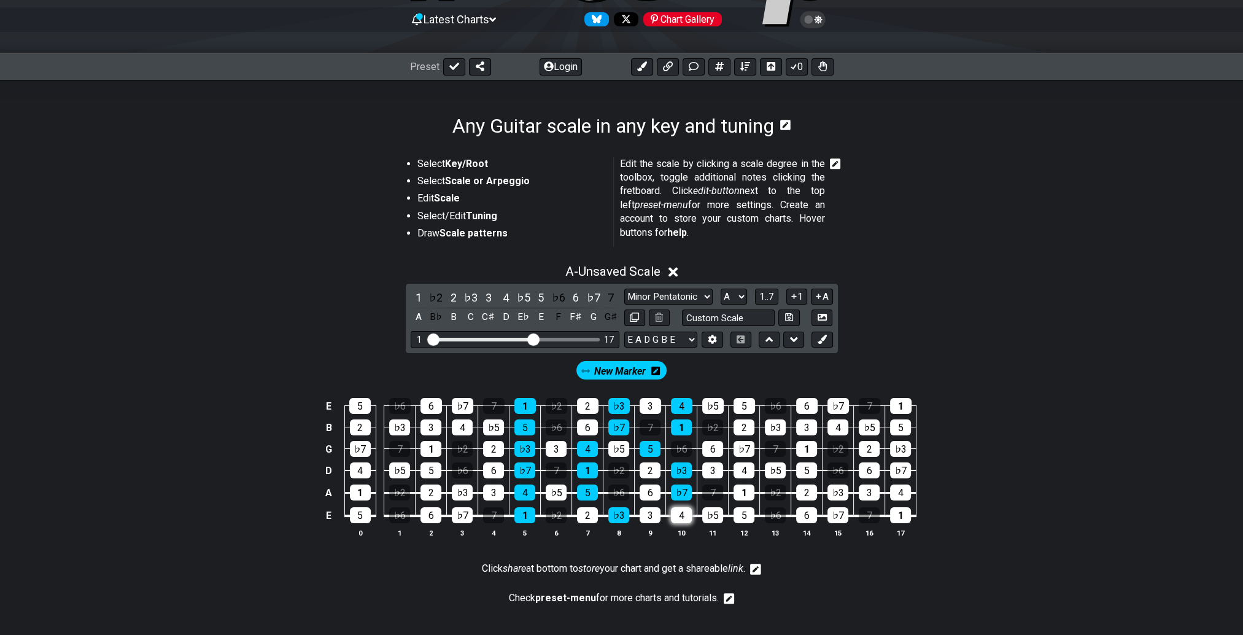
click at [678, 516] on div "4" at bounding box center [681, 515] width 21 height 16
click at [741, 404] on div "5" at bounding box center [744, 406] width 21 height 16
click at [772, 425] on div "♭3" at bounding box center [775, 427] width 21 height 16
click at [743, 447] on div "♭7" at bounding box center [744, 449] width 21 height 16
click at [740, 470] on div "4" at bounding box center [744, 470] width 21 height 16
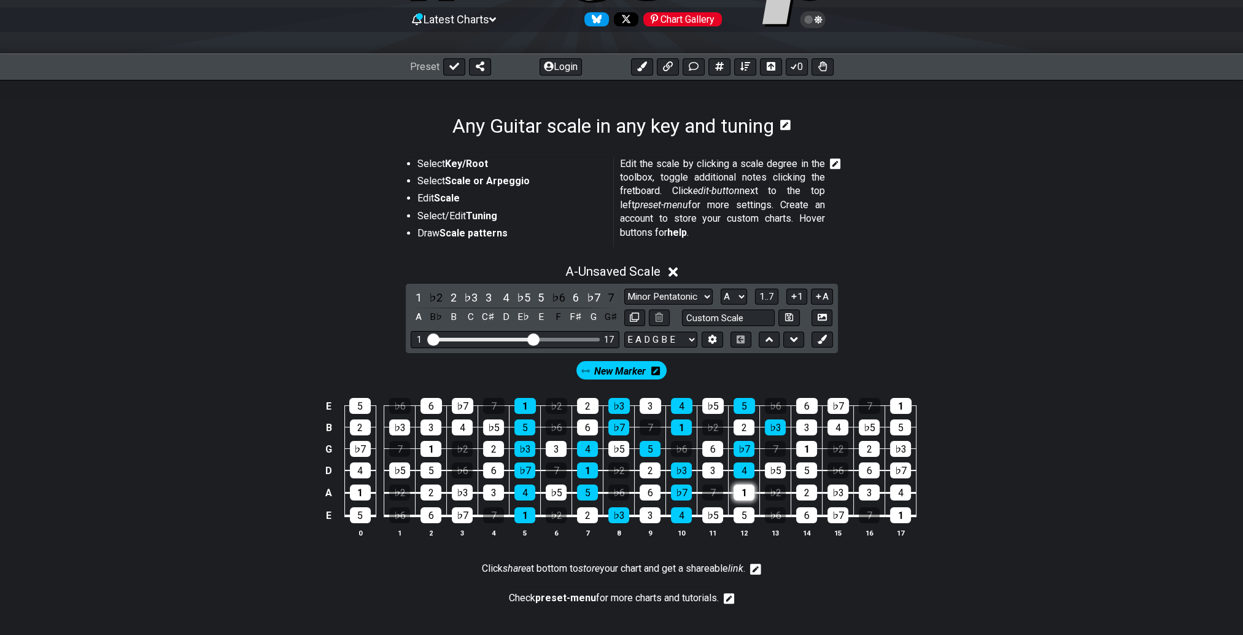
click at [742, 488] on div "1" at bounding box center [744, 492] width 21 height 16
click at [742, 517] on div "5" at bounding box center [744, 515] width 21 height 16
click at [836, 404] on div "♭7" at bounding box center [838, 406] width 21 height 16
click at [834, 424] on div "4" at bounding box center [838, 427] width 21 height 16
click at [803, 445] on div "1" at bounding box center [806, 449] width 21 height 16
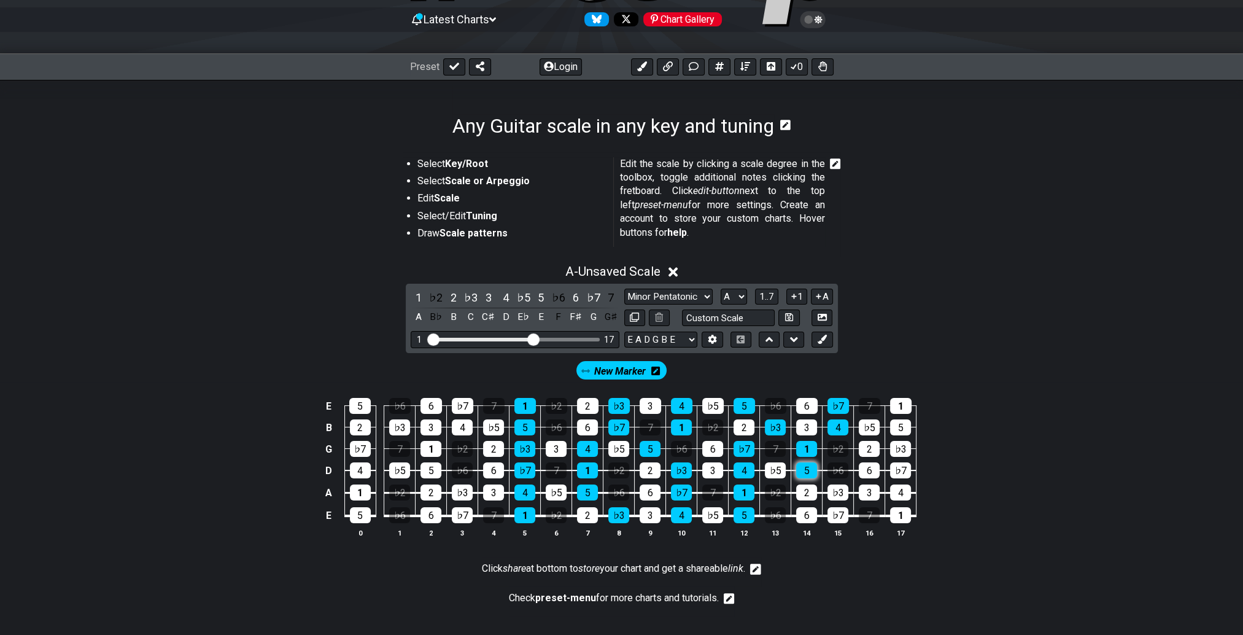
click at [802, 473] on div "5" at bounding box center [806, 470] width 21 height 16
click at [832, 490] on div "♭3" at bounding box center [838, 492] width 21 height 16
click at [838, 518] on div "♭7" at bounding box center [838, 515] width 21 height 16
click at [900, 429] on div "5" at bounding box center [900, 427] width 21 height 16
click at [896, 400] on div "1" at bounding box center [900, 406] width 21 height 16
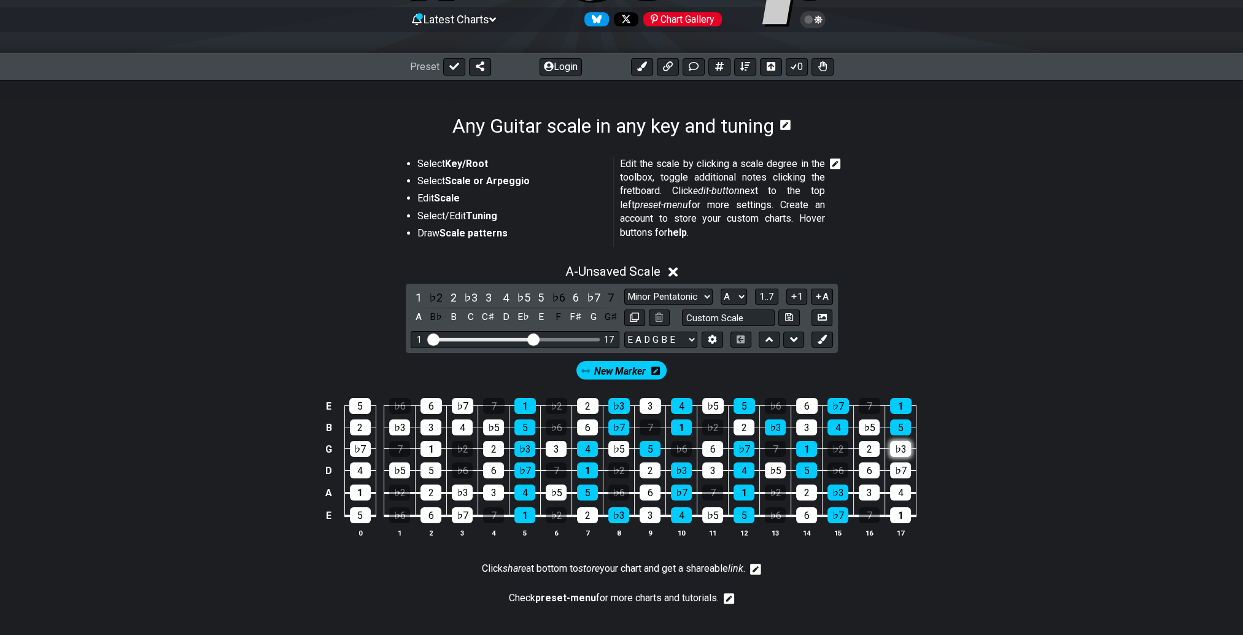
click at [894, 444] on div "♭3" at bounding box center [900, 449] width 21 height 16
click at [895, 470] on div "♭7" at bounding box center [900, 470] width 21 height 16
click at [893, 490] on div "4" at bounding box center [900, 492] width 21 height 16
click at [901, 510] on div "1" at bounding box center [900, 515] width 21 height 16
click at [459, 402] on div "♭7" at bounding box center [462, 406] width 21 height 16
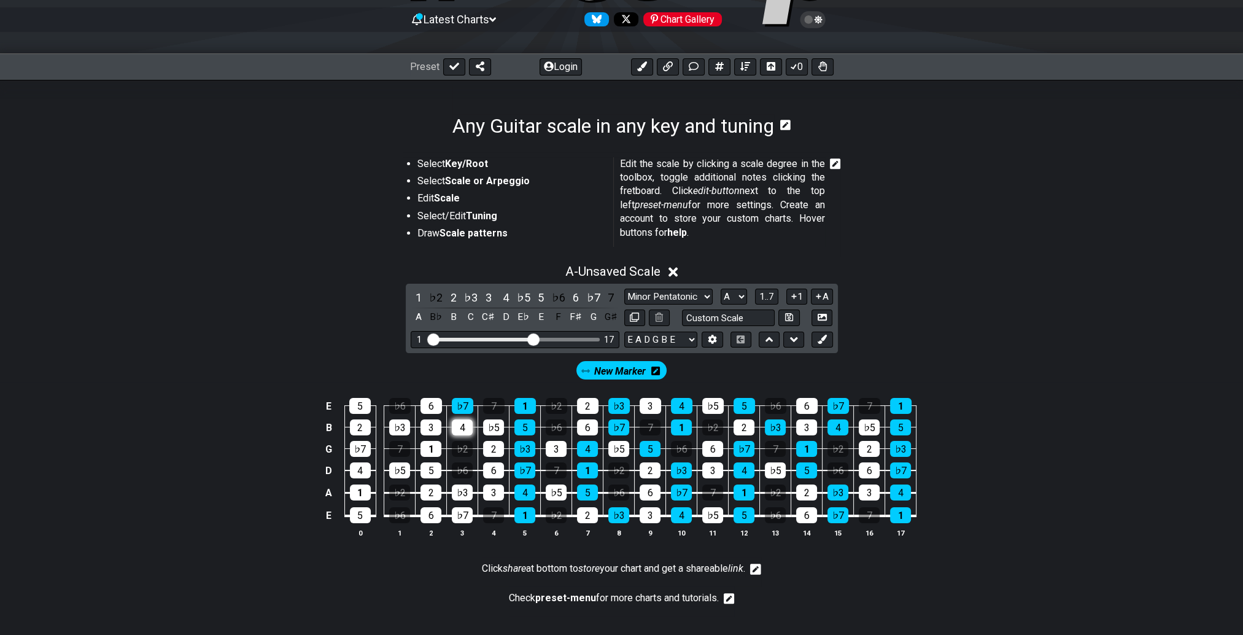
click at [459, 425] on div "4" at bounding box center [462, 427] width 21 height 16
click at [427, 449] on div "1" at bounding box center [431, 449] width 21 height 16
click at [425, 471] on div "5" at bounding box center [431, 470] width 21 height 16
click at [456, 492] on div "♭3" at bounding box center [462, 492] width 21 height 16
click at [459, 513] on div "♭7" at bounding box center [462, 515] width 21 height 16
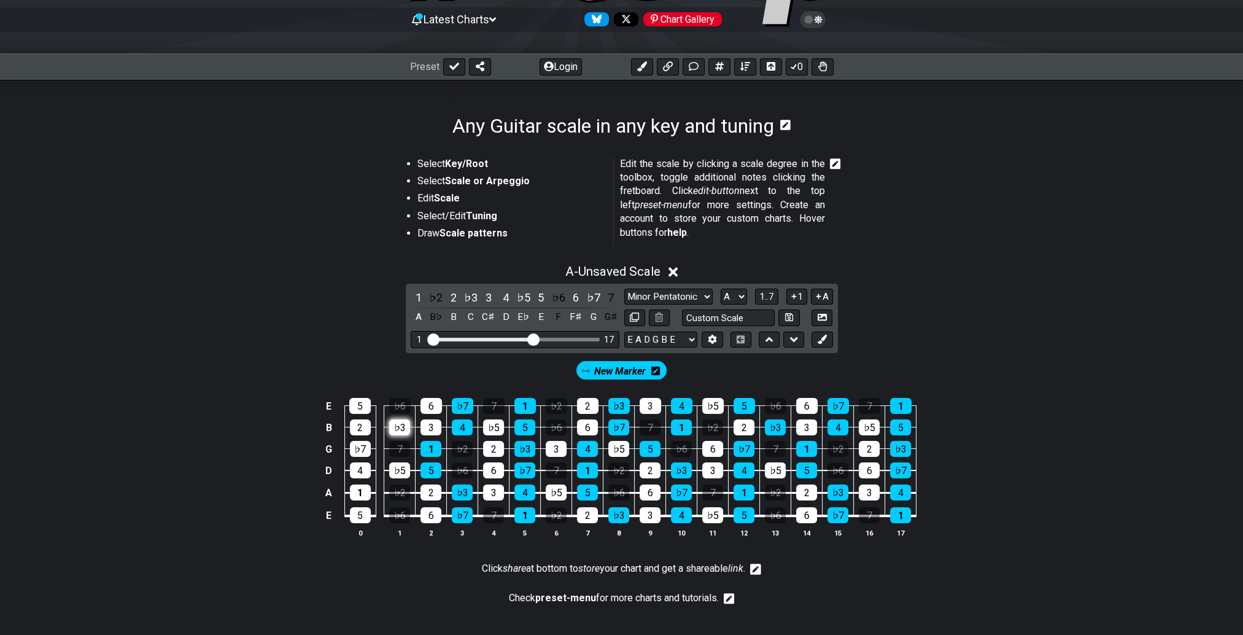
click at [393, 426] on div "♭3" at bounding box center [399, 427] width 21 height 16
click at [355, 402] on div "5" at bounding box center [359, 406] width 21 height 16
click at [358, 491] on div "1" at bounding box center [360, 492] width 21 height 16
click at [354, 517] on div "5" at bounding box center [360, 515] width 21 height 16
click at [356, 470] on div "4" at bounding box center [360, 470] width 21 height 16
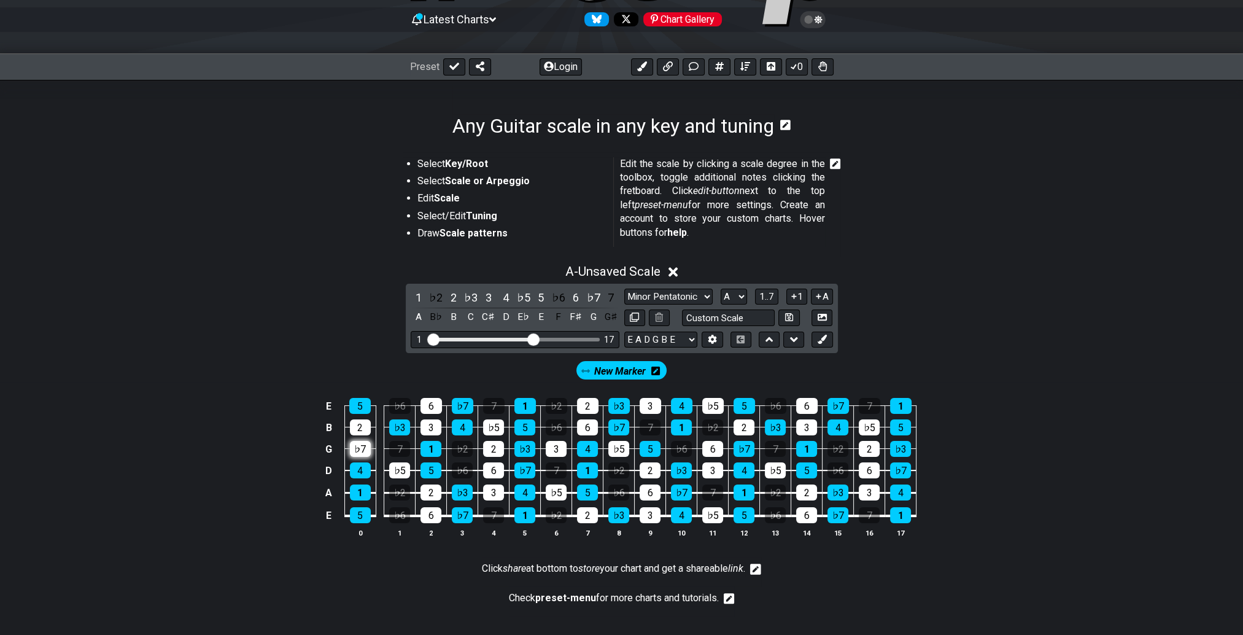
click at [355, 444] on div "♭7" at bounding box center [360, 449] width 21 height 16
click at [588, 372] on icon at bounding box center [585, 371] width 9 height 9
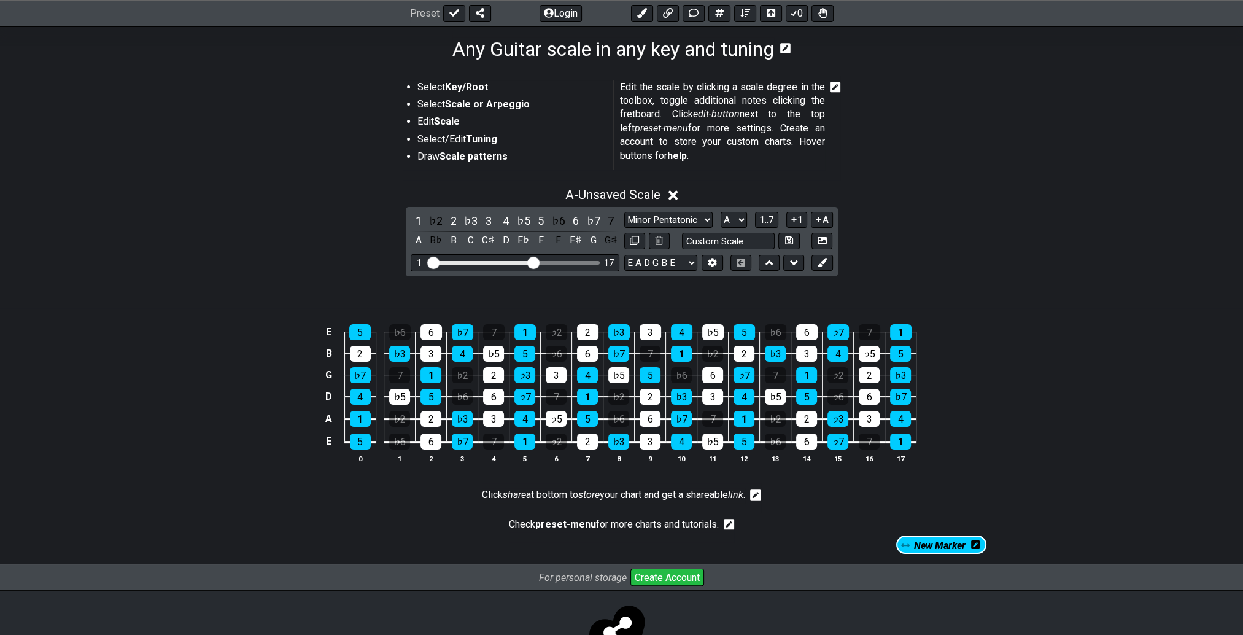
scroll to position [247, 0]
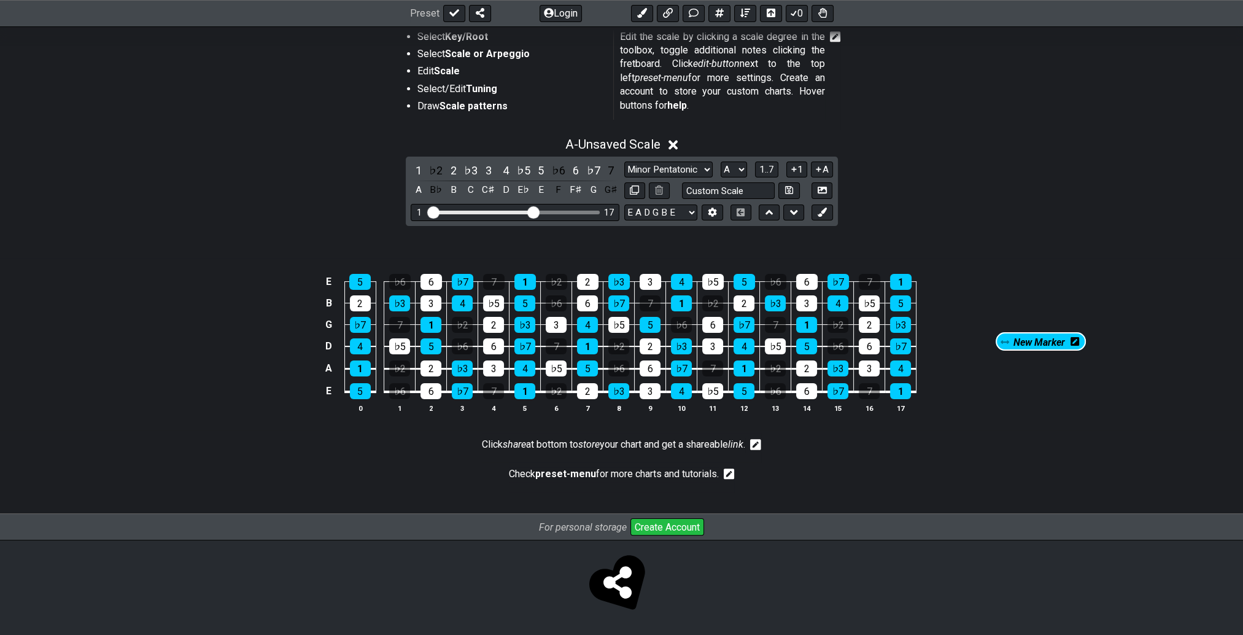
drag, startPoint x: 587, startPoint y: 372, endPoint x: 1011, endPoint y: 340, distance: 425.4
click at [1010, 341] on section "New Marker E 5 ♭6 6 ♭7 7 1 ♭2 2 ♭3 3 4 ♭5 5 ♭6 6 ♭7 7 1 B 2 ♭3 3 4 ♭5 5 ♭6 6 ♭7…" at bounding box center [621, 328] width 1243 height 204
